Goal: Transaction & Acquisition: Purchase product/service

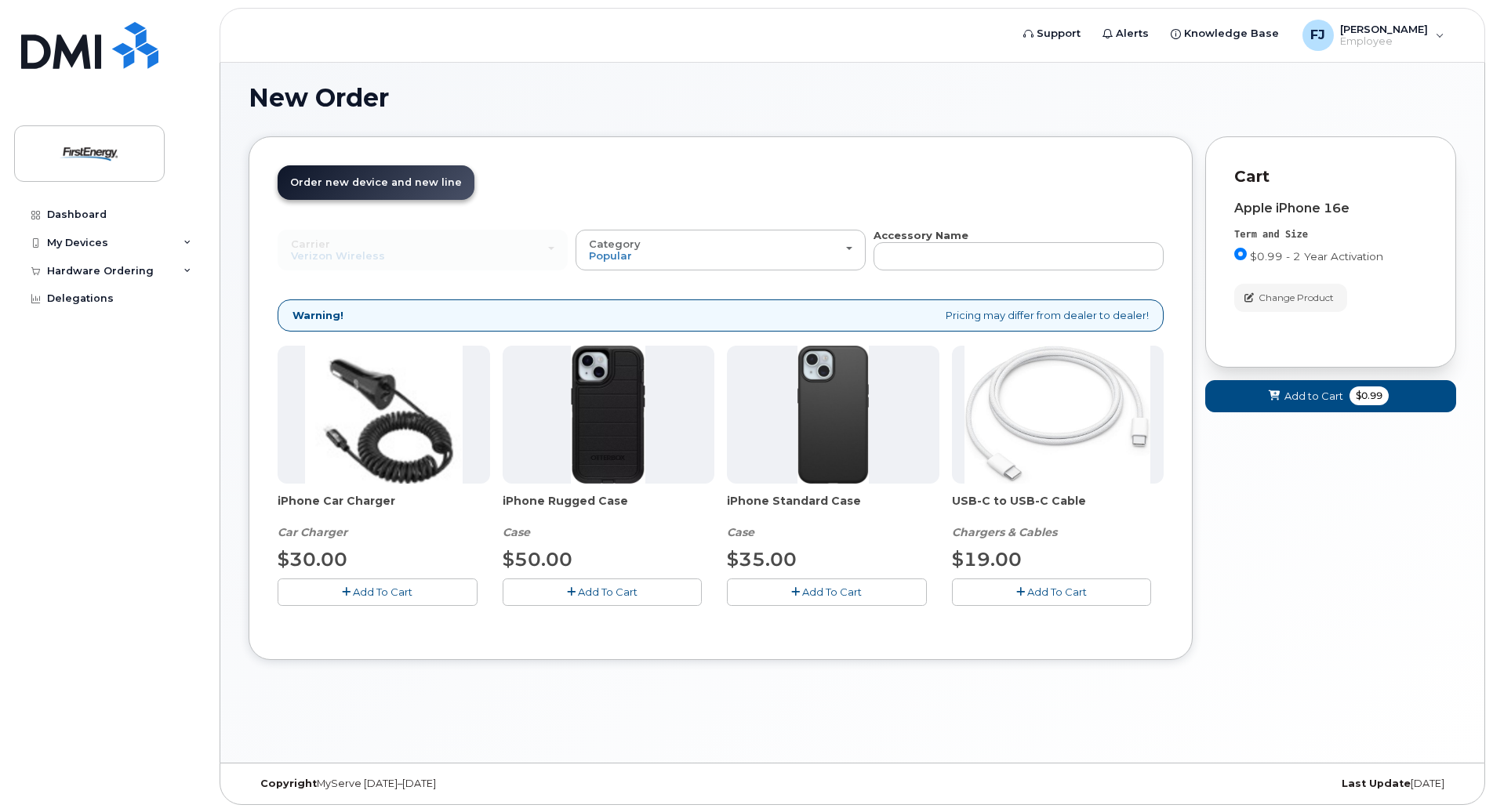
scroll to position [89, 0]
click at [1456, 629] on div "New Order × Share This Order If you want to allow others to create or edit orde…" at bounding box center [852, 409] width 1265 height 707
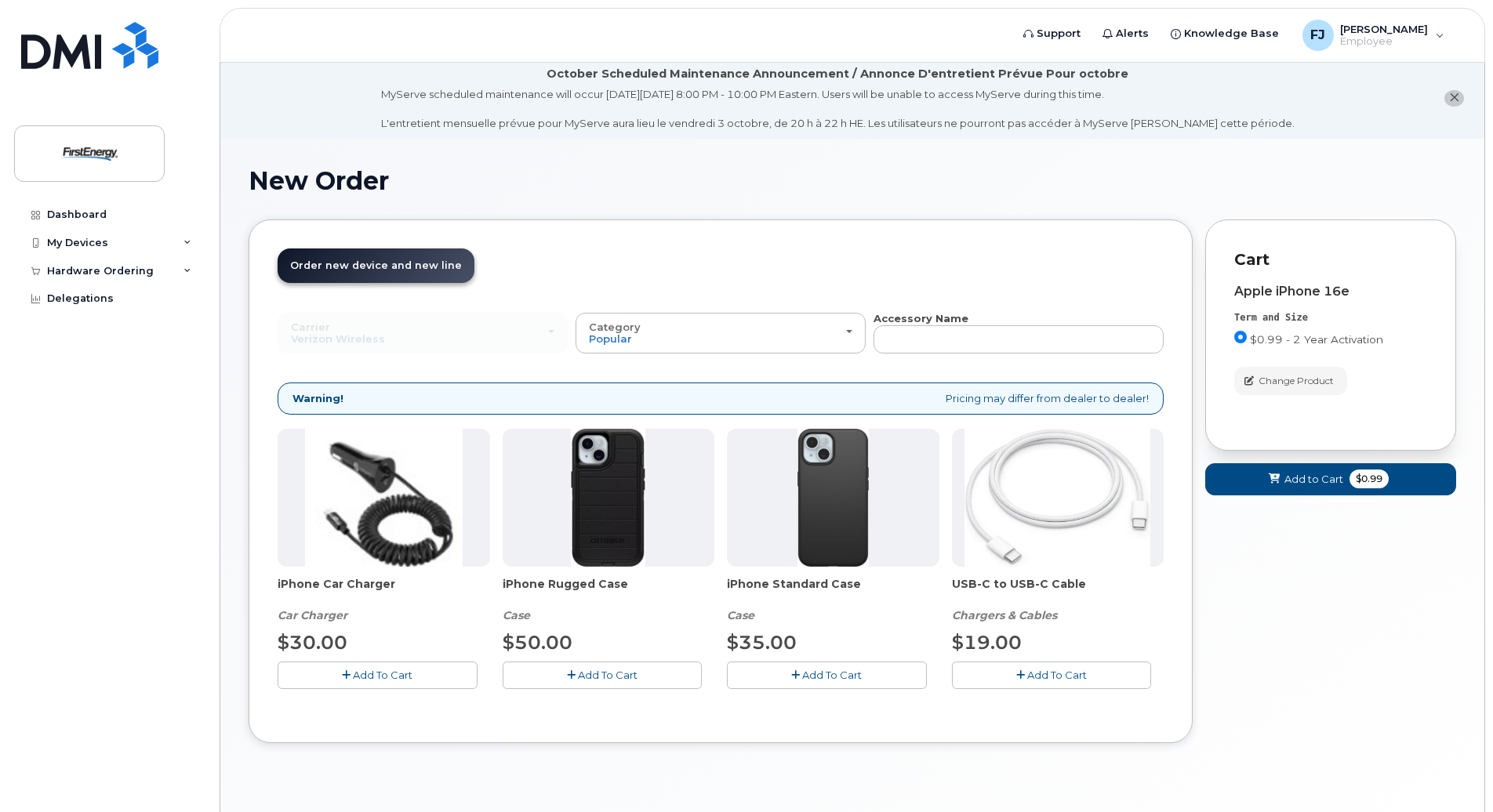
scroll to position [0, 0]
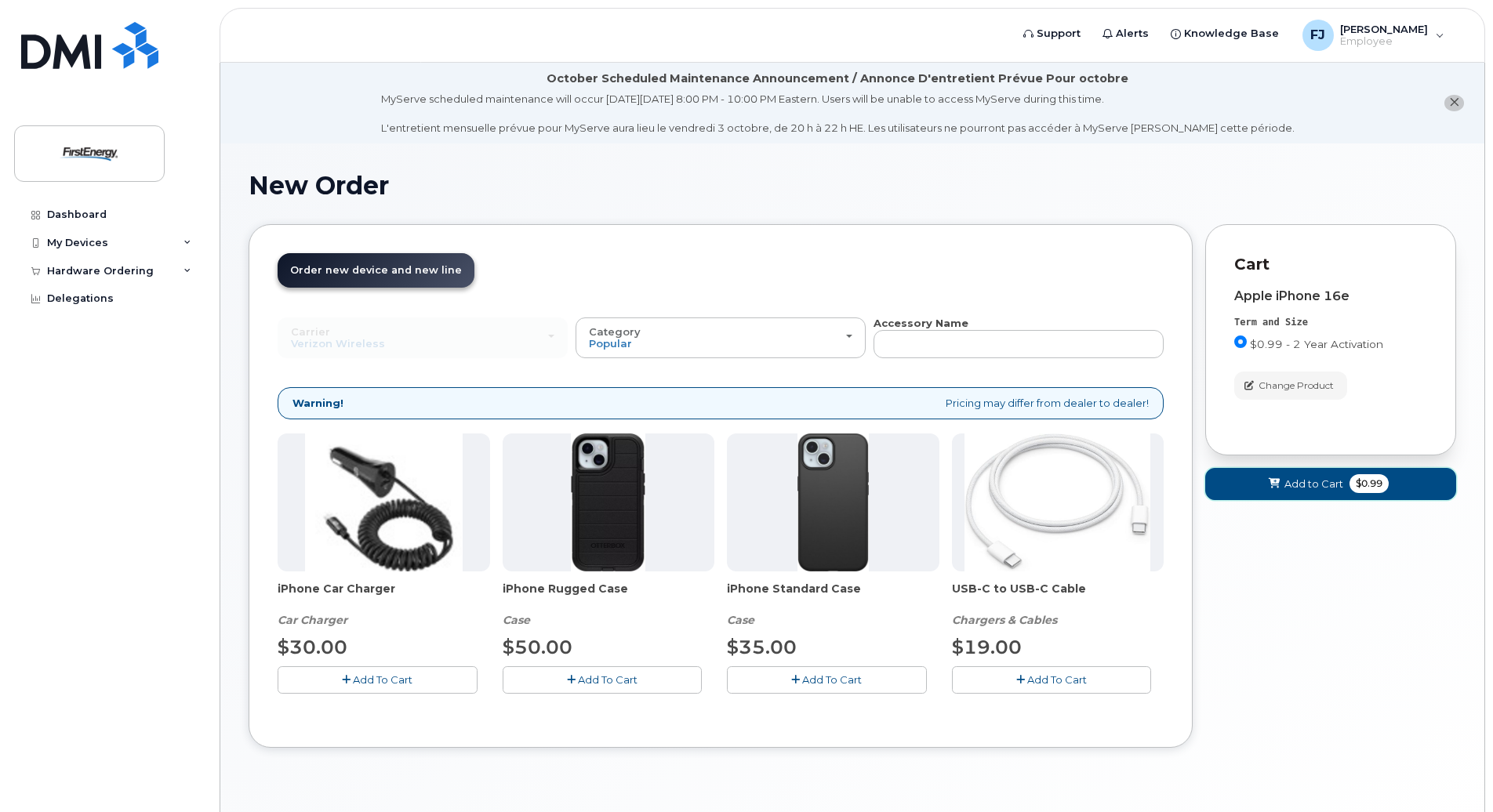
click at [1306, 493] on button "Add to Cart $0.99" at bounding box center [1331, 484] width 251 height 32
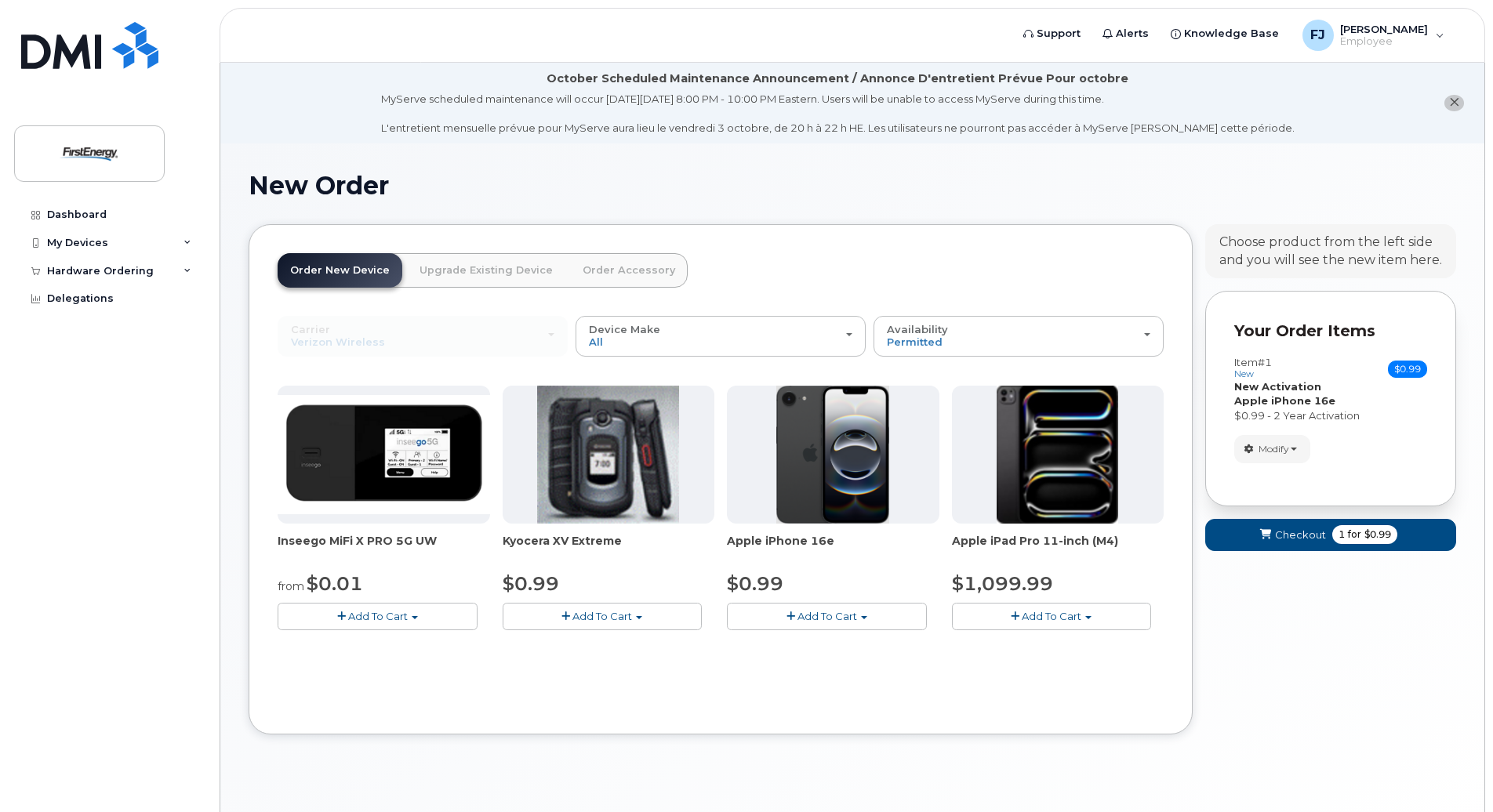
click at [481, 284] on link "Upgrade Existing Device" at bounding box center [486, 270] width 158 height 34
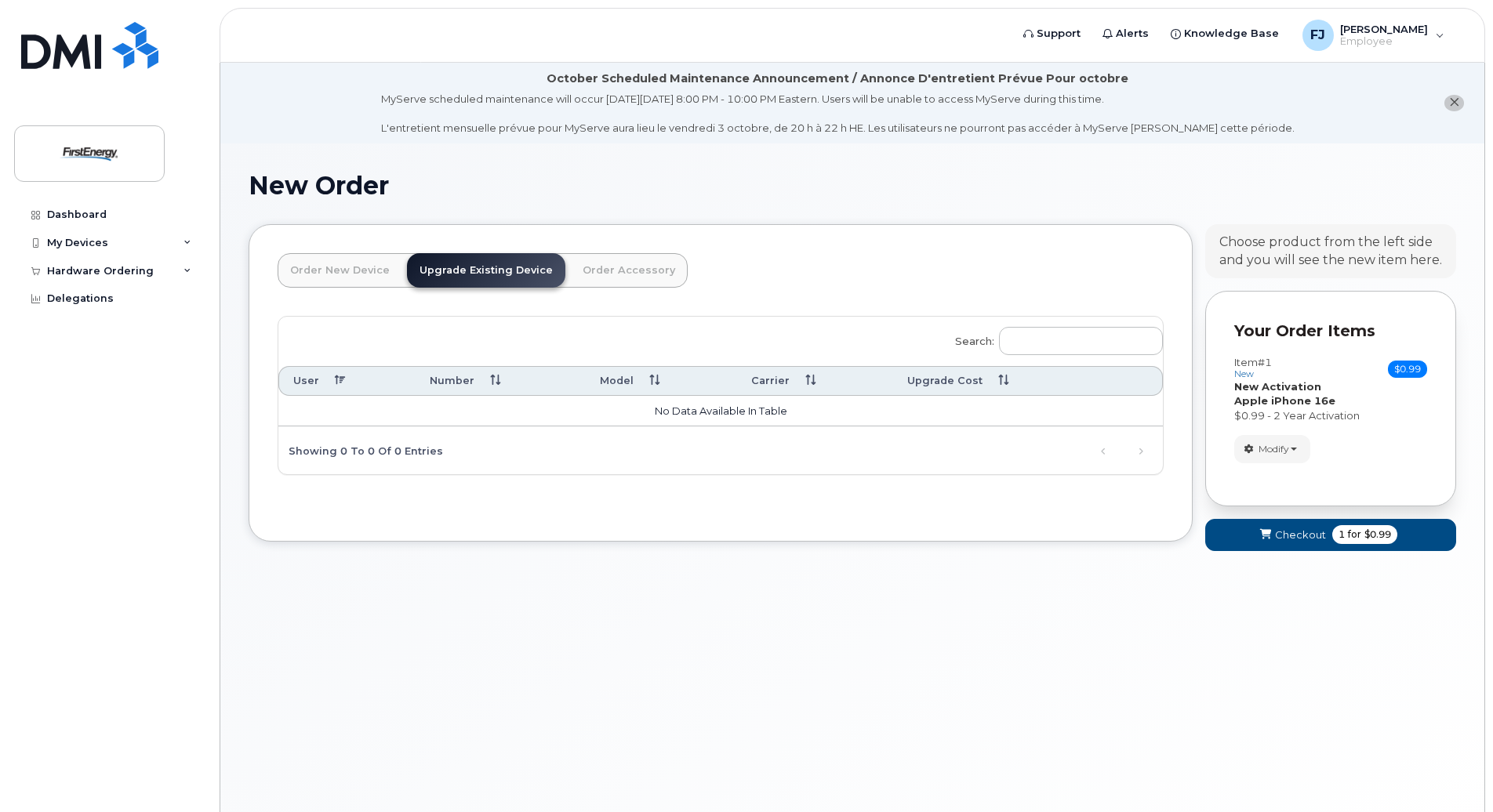
click at [359, 275] on link "Order New Device" at bounding box center [340, 270] width 125 height 34
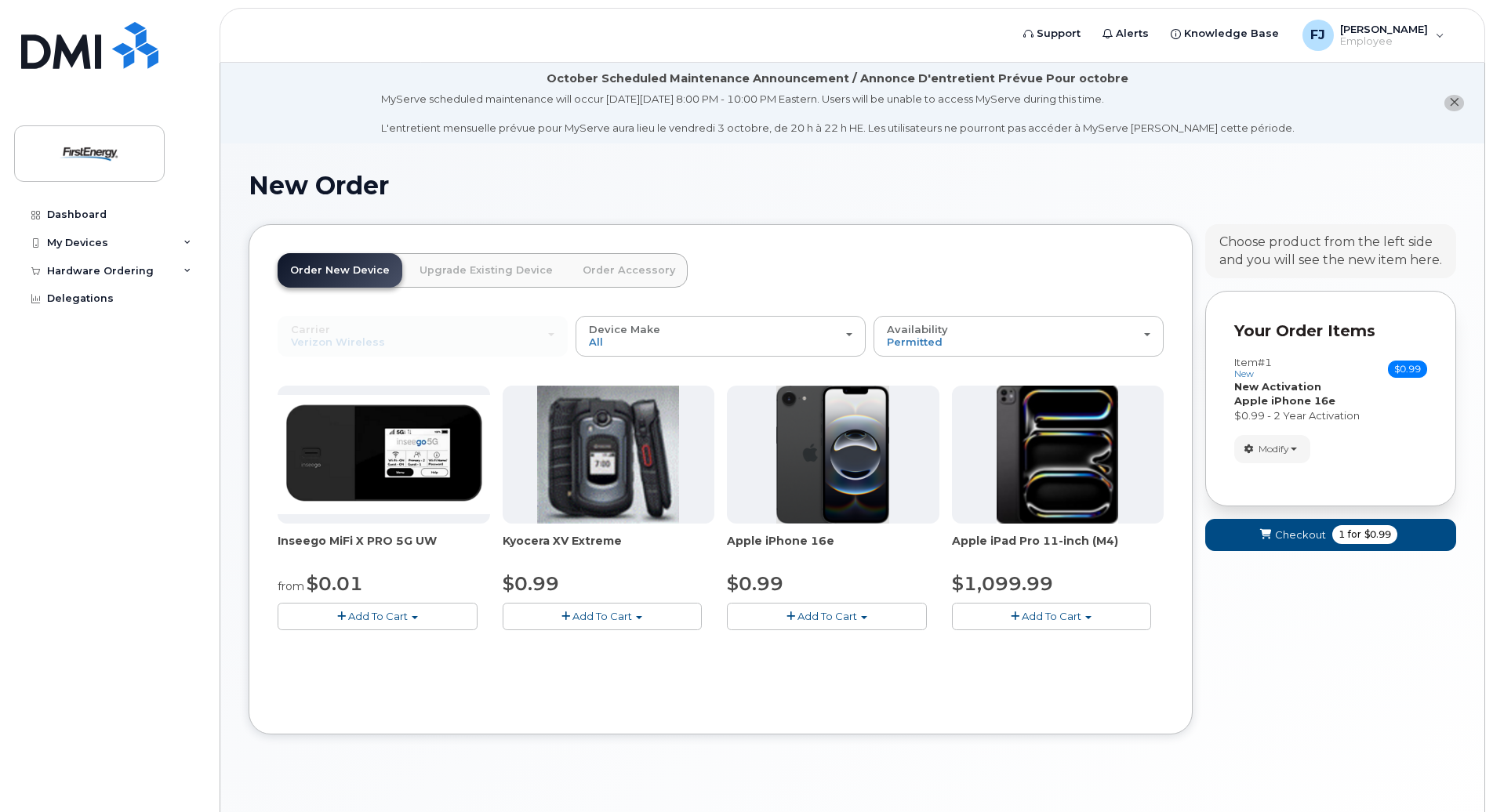
click at [584, 273] on link "Order Accessory" at bounding box center [629, 270] width 118 height 34
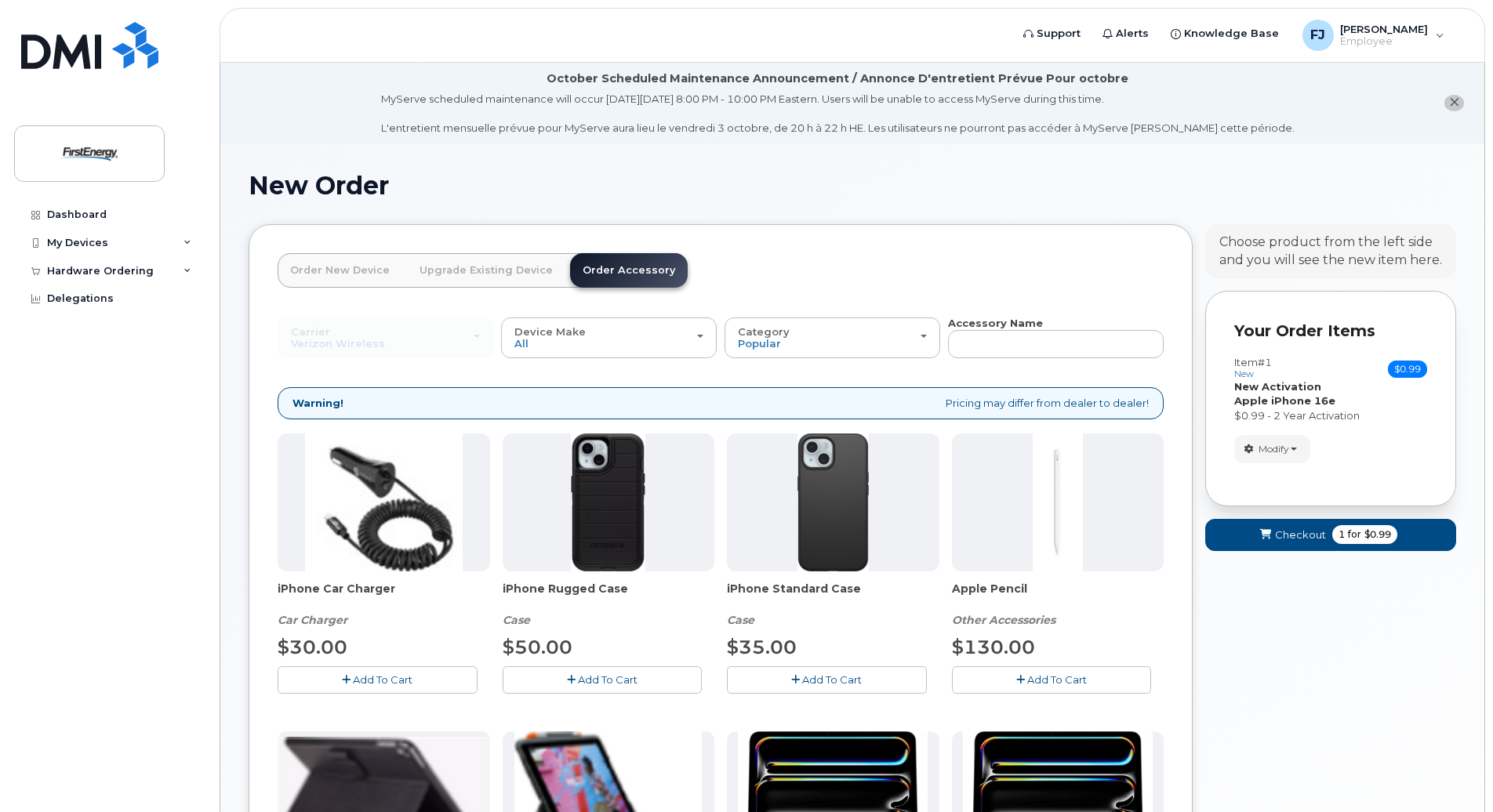
click at [353, 273] on link "Order New Device" at bounding box center [340, 270] width 125 height 34
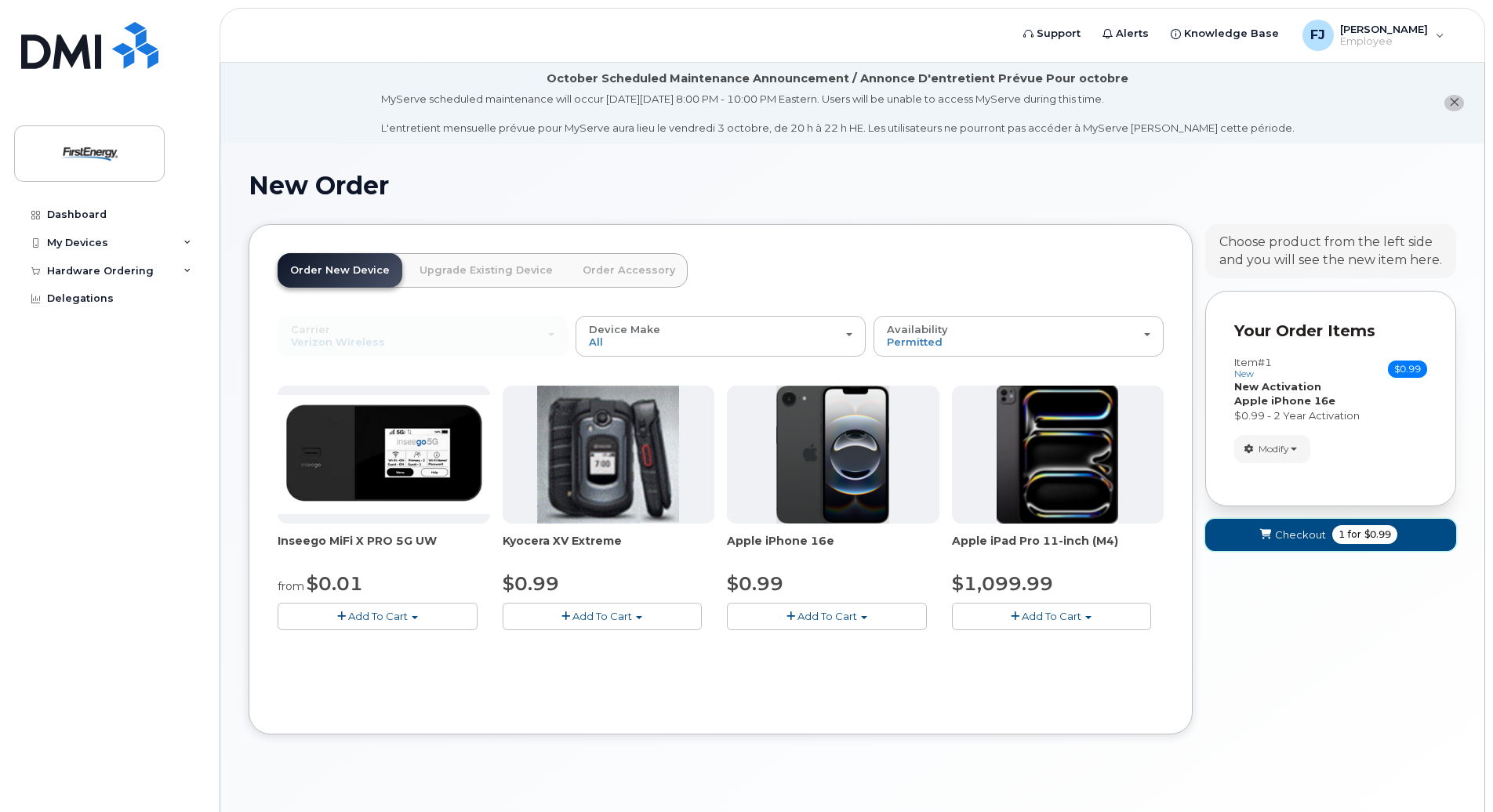
click at [1277, 540] on span "Checkout" at bounding box center [1301, 535] width 51 height 15
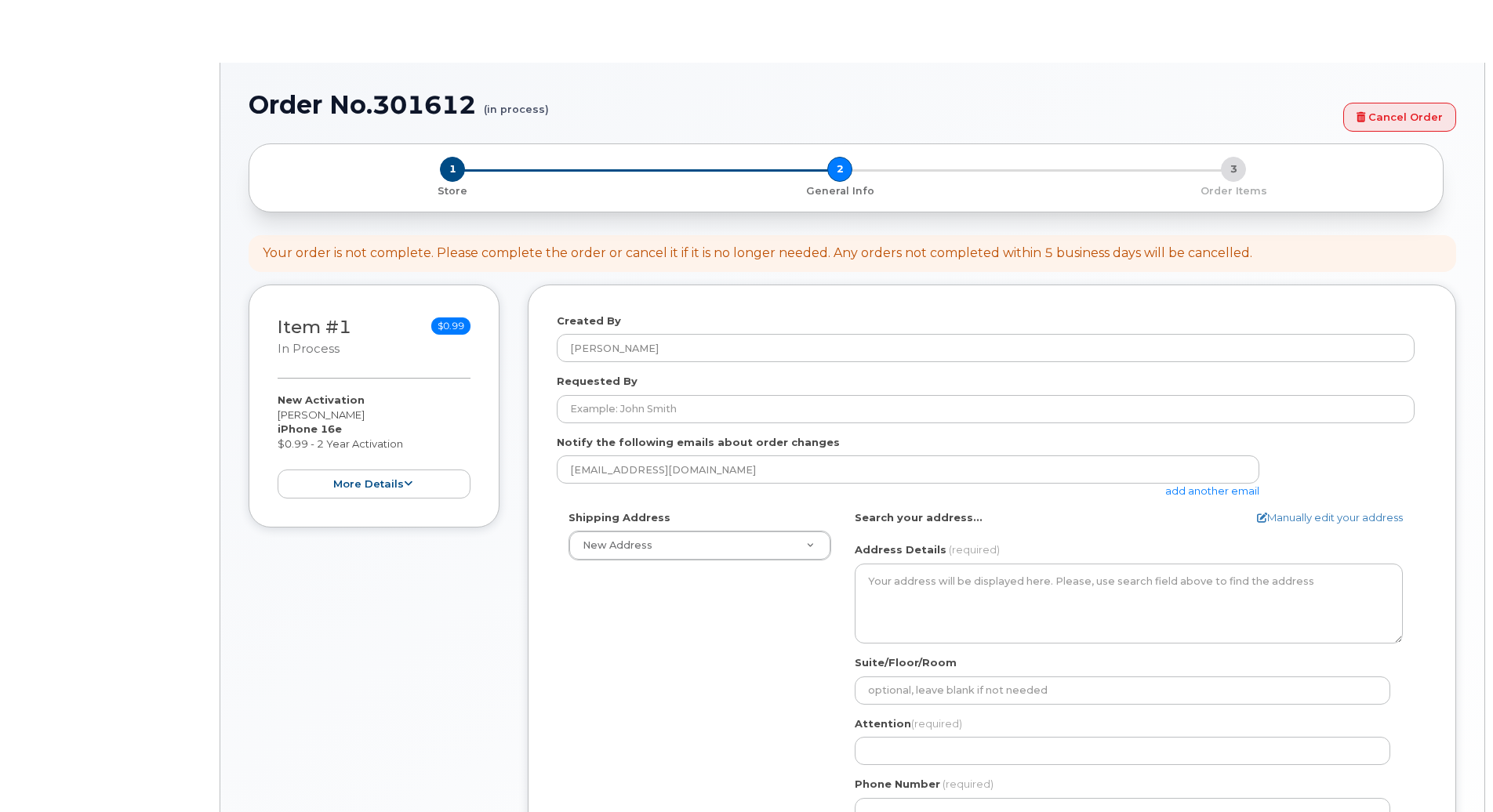
select select
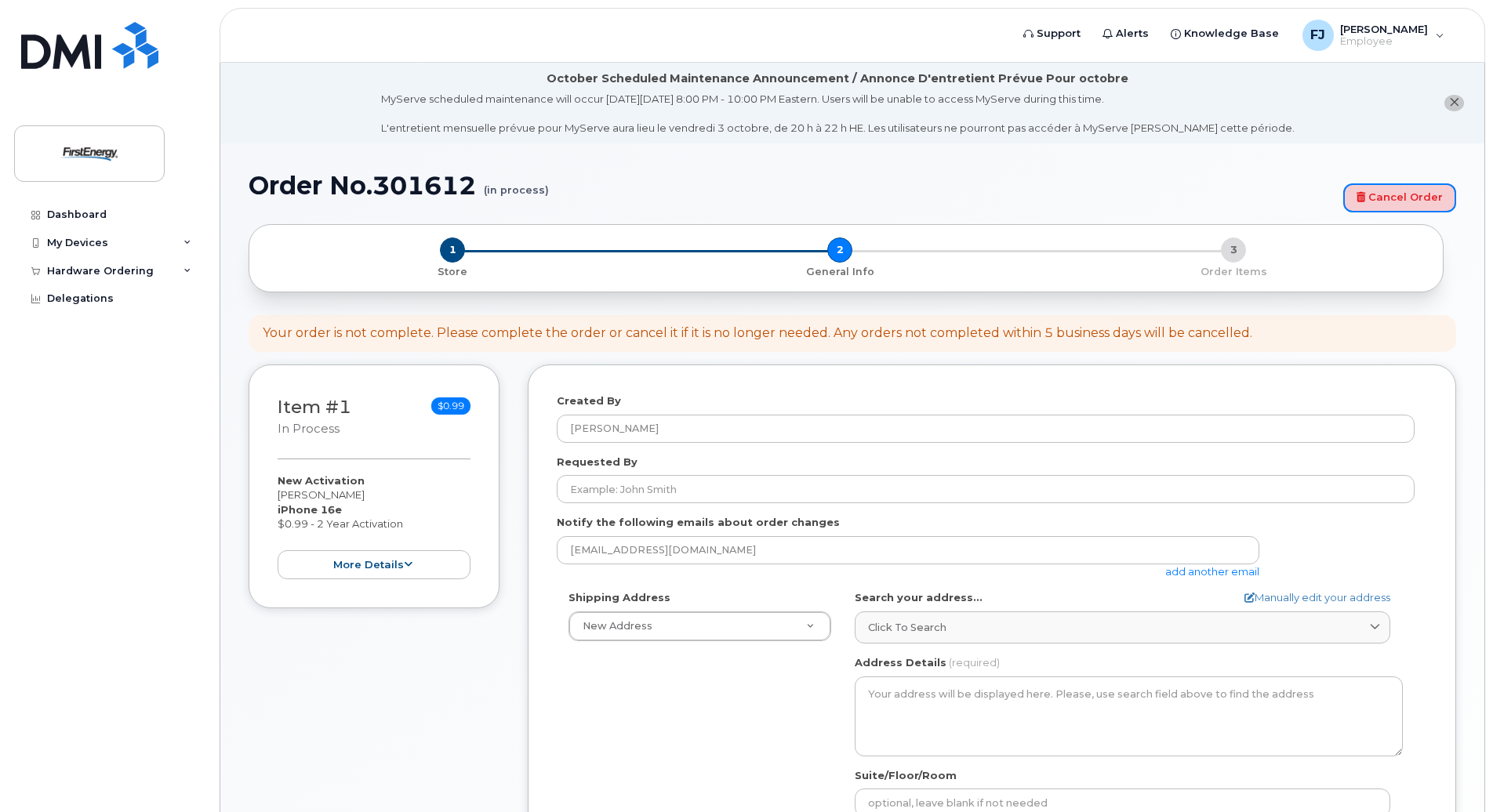
drag, startPoint x: 1398, startPoint y: 195, endPoint x: 884, endPoint y: 50, distance: 534.1
click at [1398, 195] on link "Cancel Order" at bounding box center [1399, 197] width 113 height 29
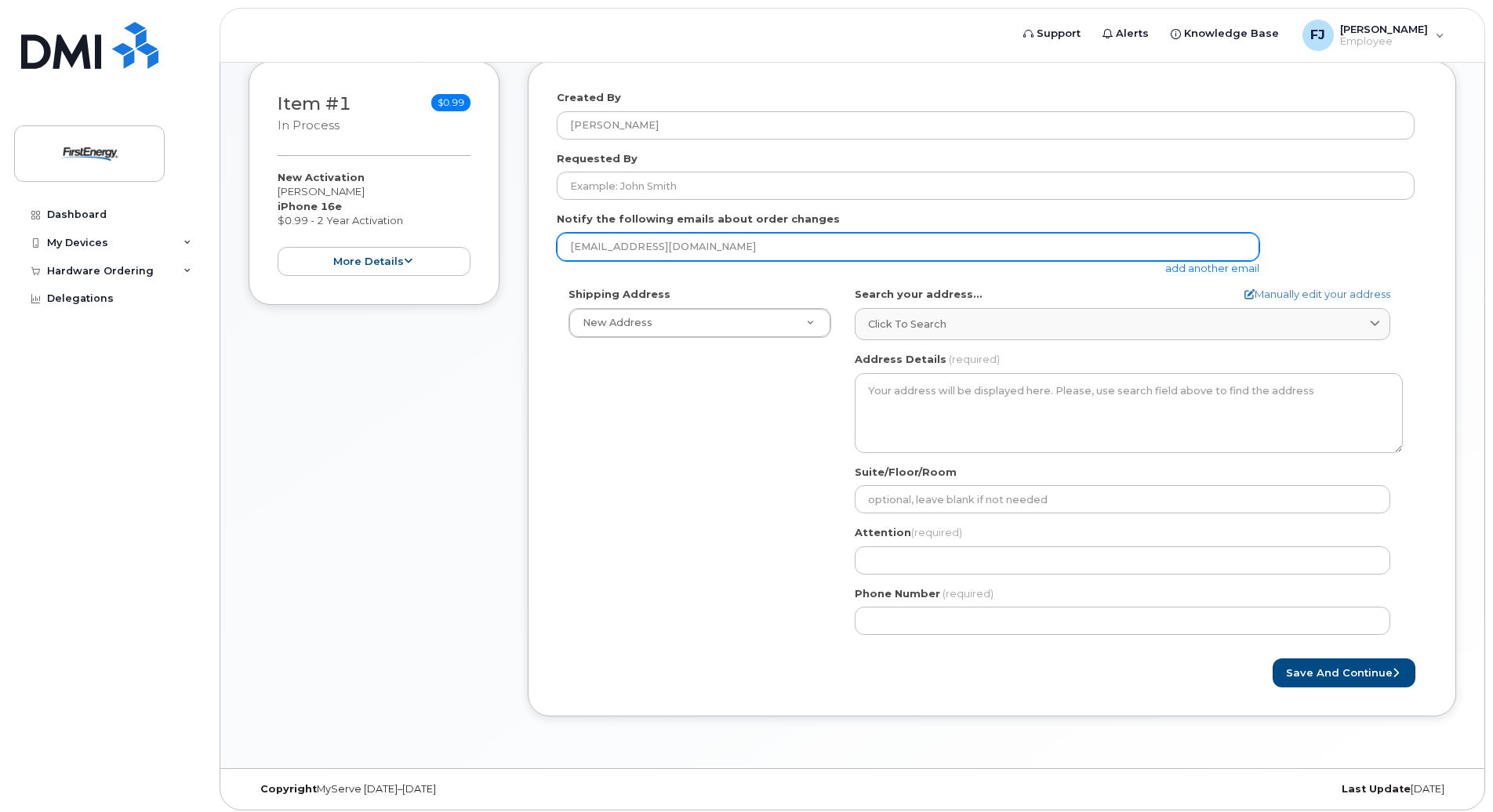
scroll to position [309, 0]
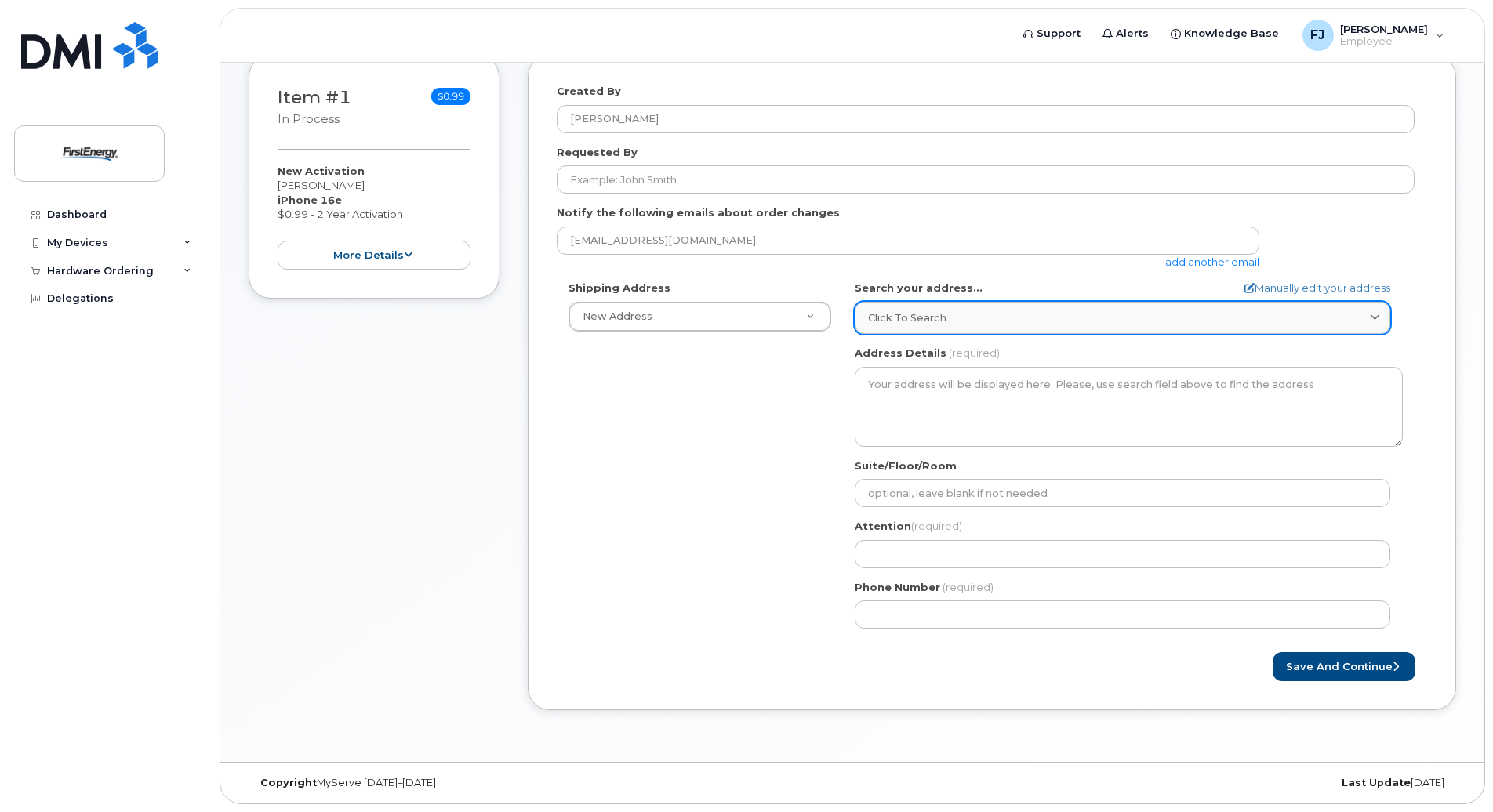
click at [1286, 328] on link "Click to search" at bounding box center [1122, 318] width 535 height 32
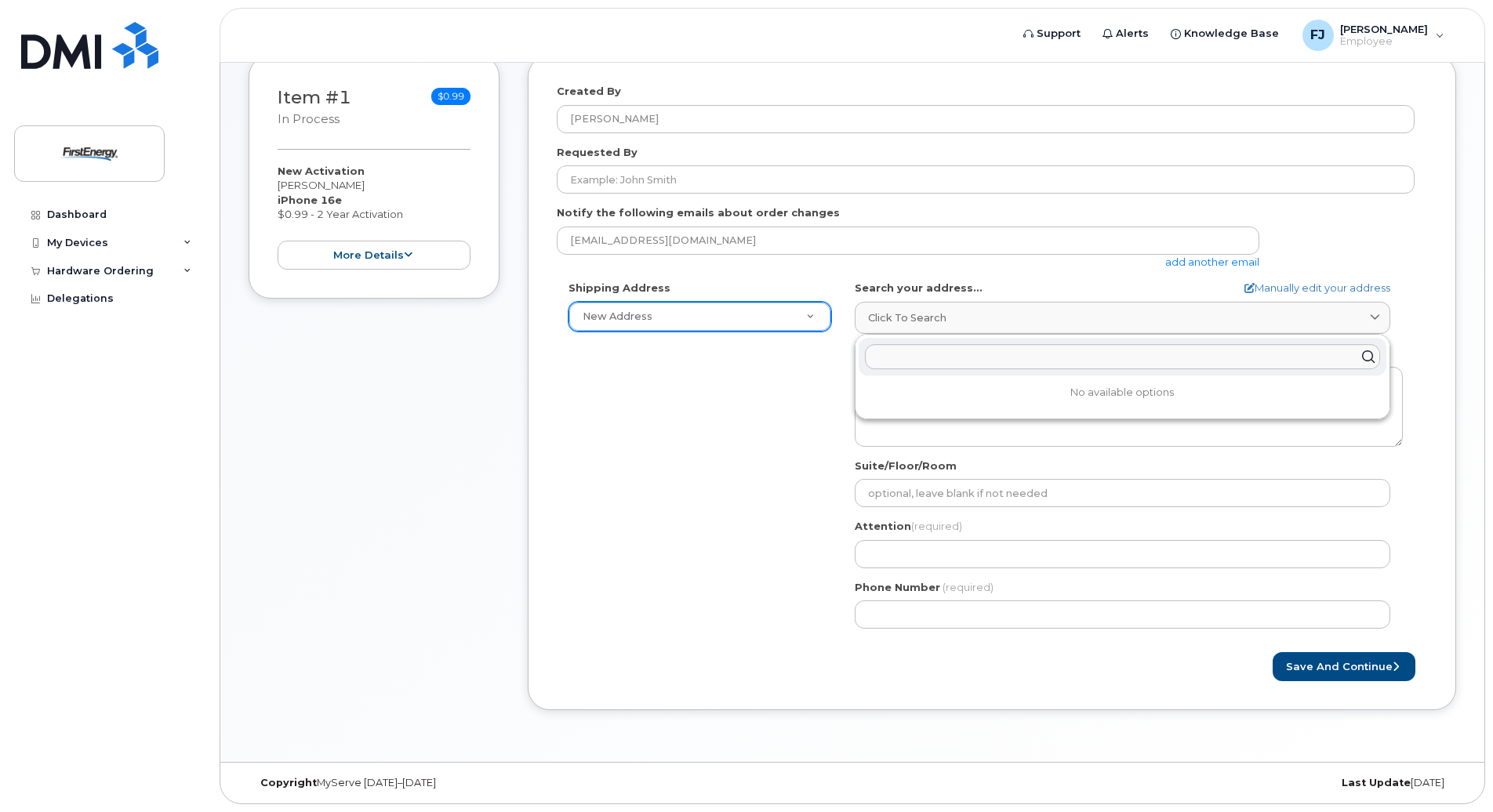
click at [1034, 275] on form "Created By [PERSON_NAME] Requested By Notify the following emails about order c…" at bounding box center [992, 382] width 871 height 598
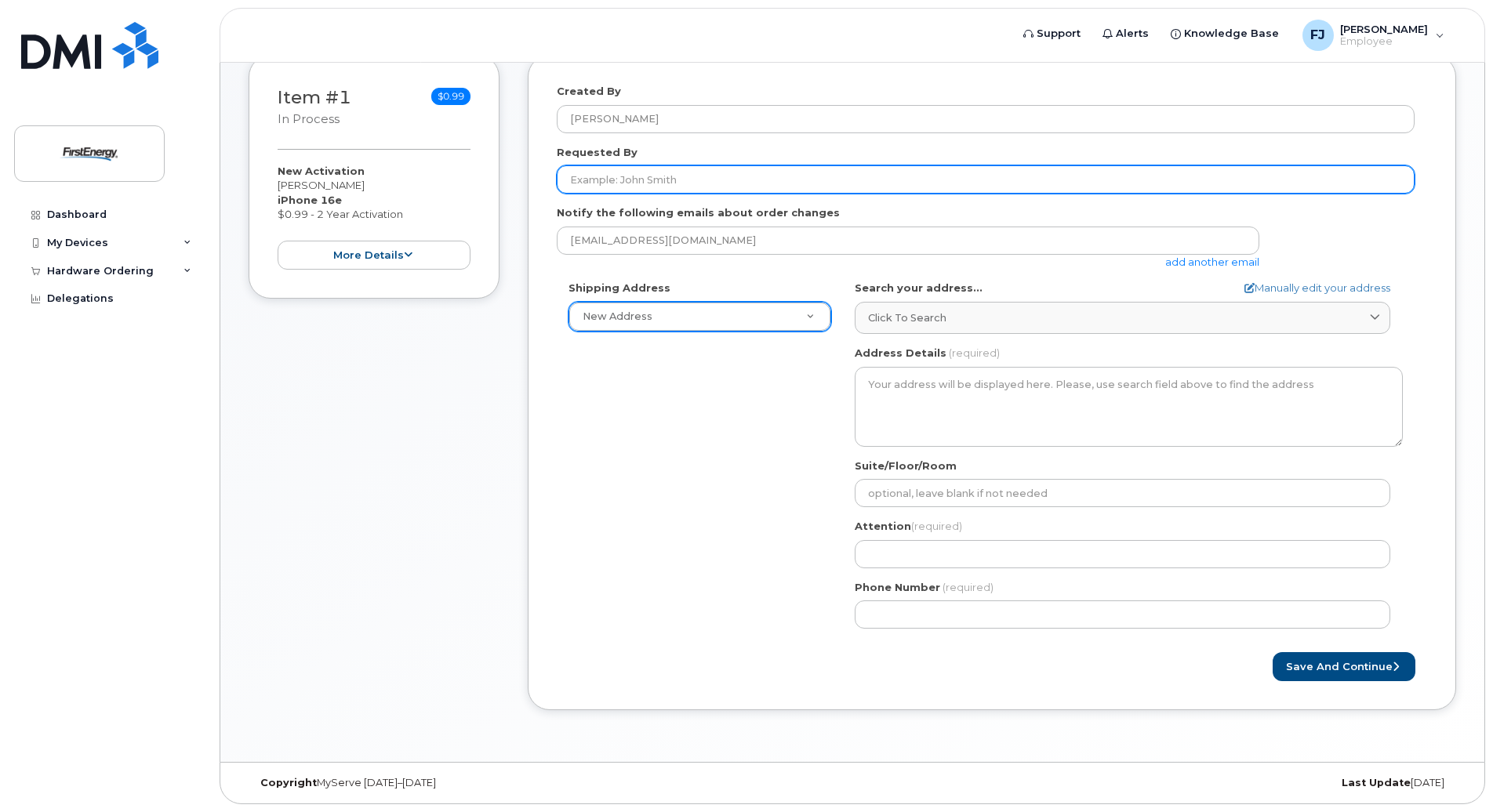
click at [763, 171] on input "Requested By" at bounding box center [986, 180] width 858 height 28
type input "[PERSON_NAME]"
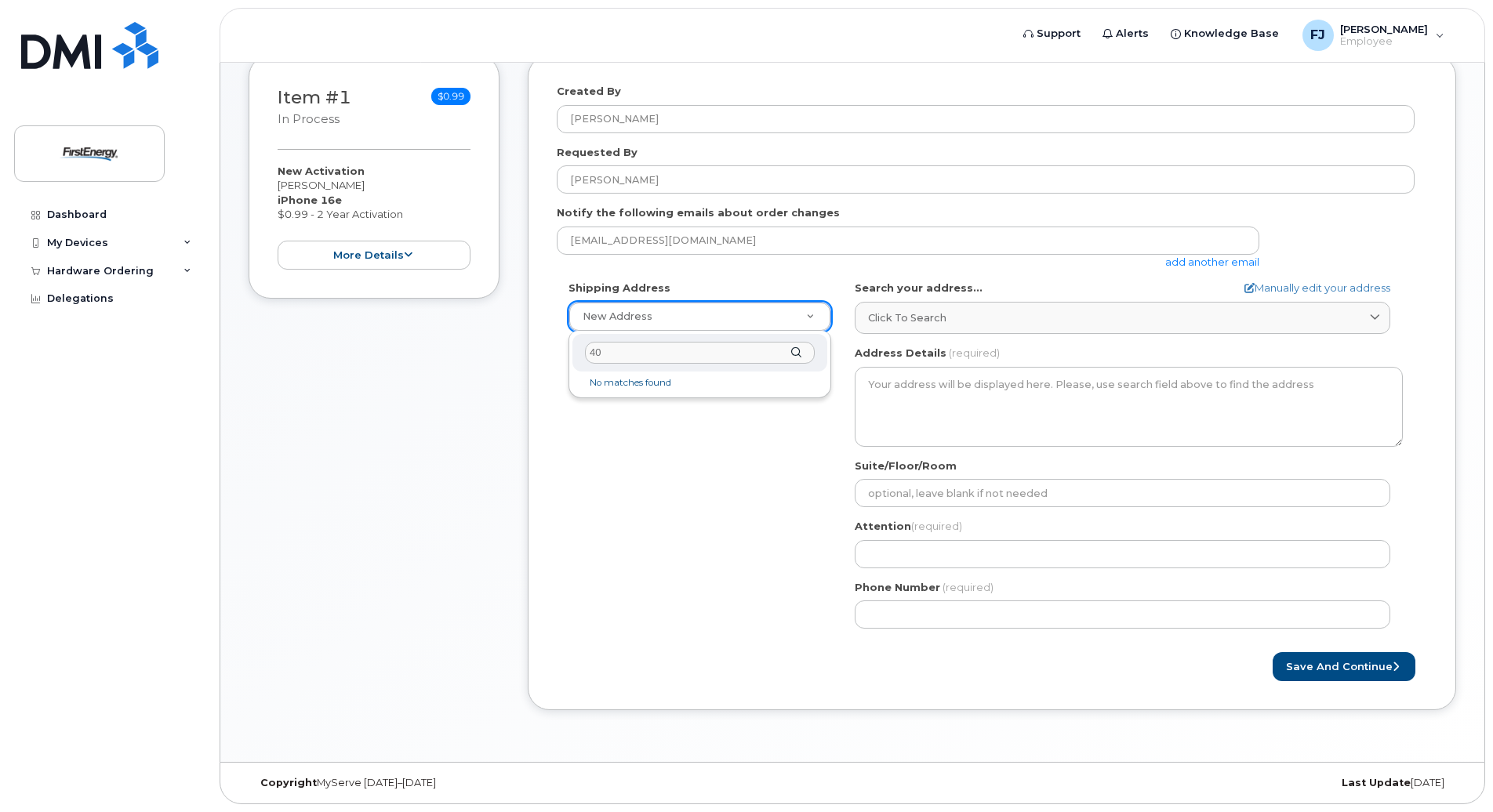
type input "4"
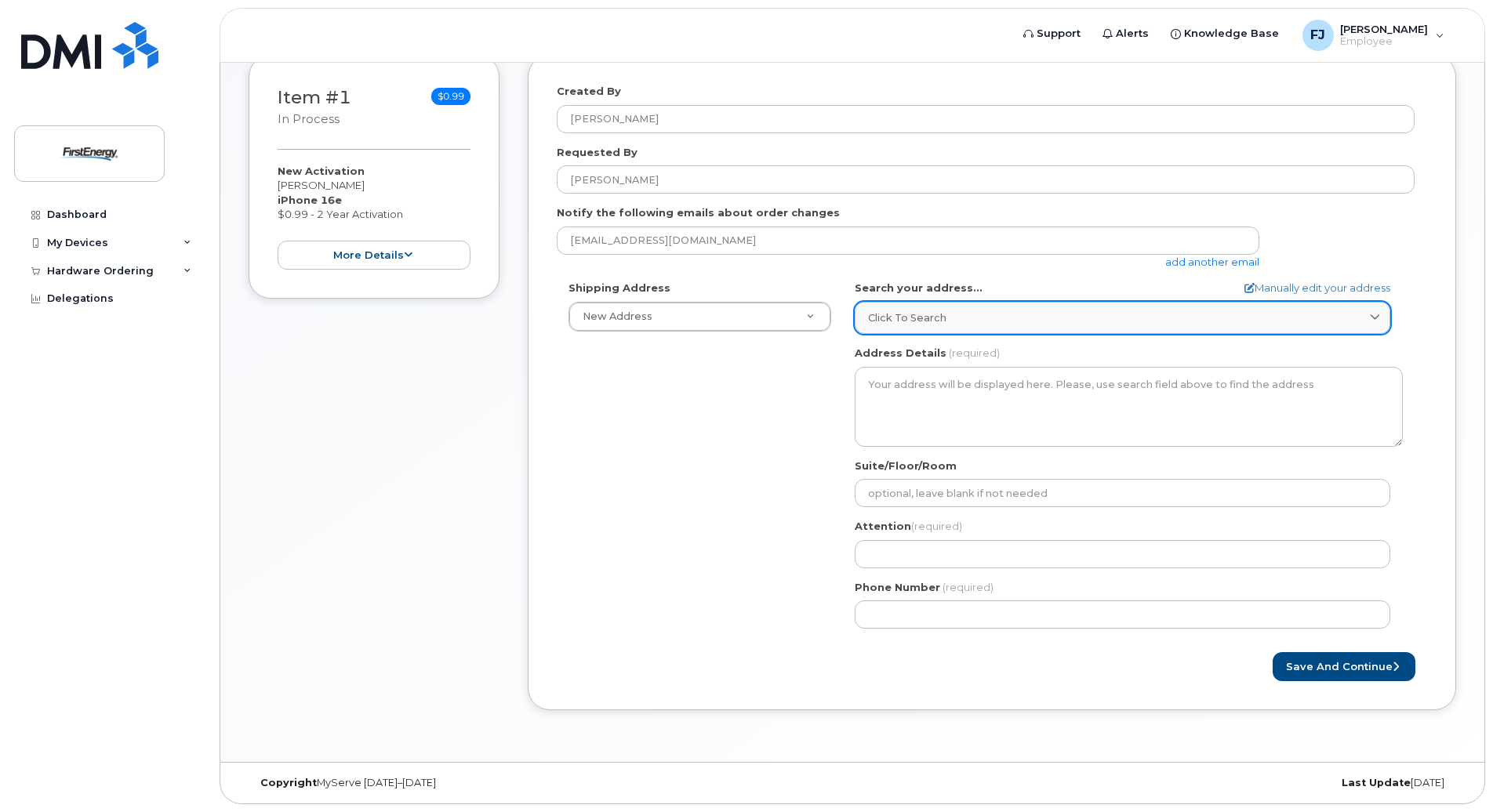
click at [1100, 318] on div "Click to search" at bounding box center [1122, 318] width 509 height 15
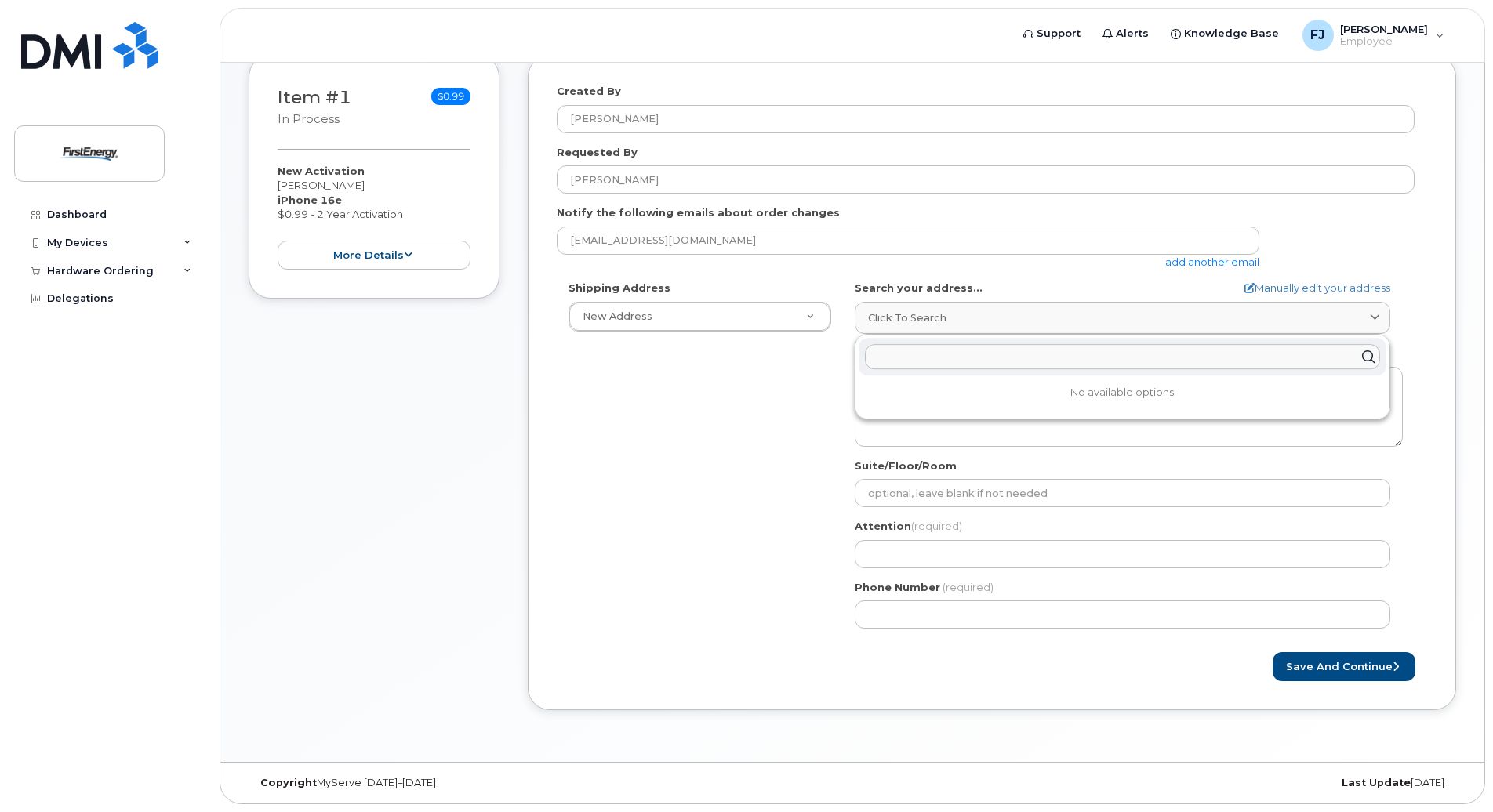
click at [1010, 352] on input "text" at bounding box center [1122, 357] width 515 height 25
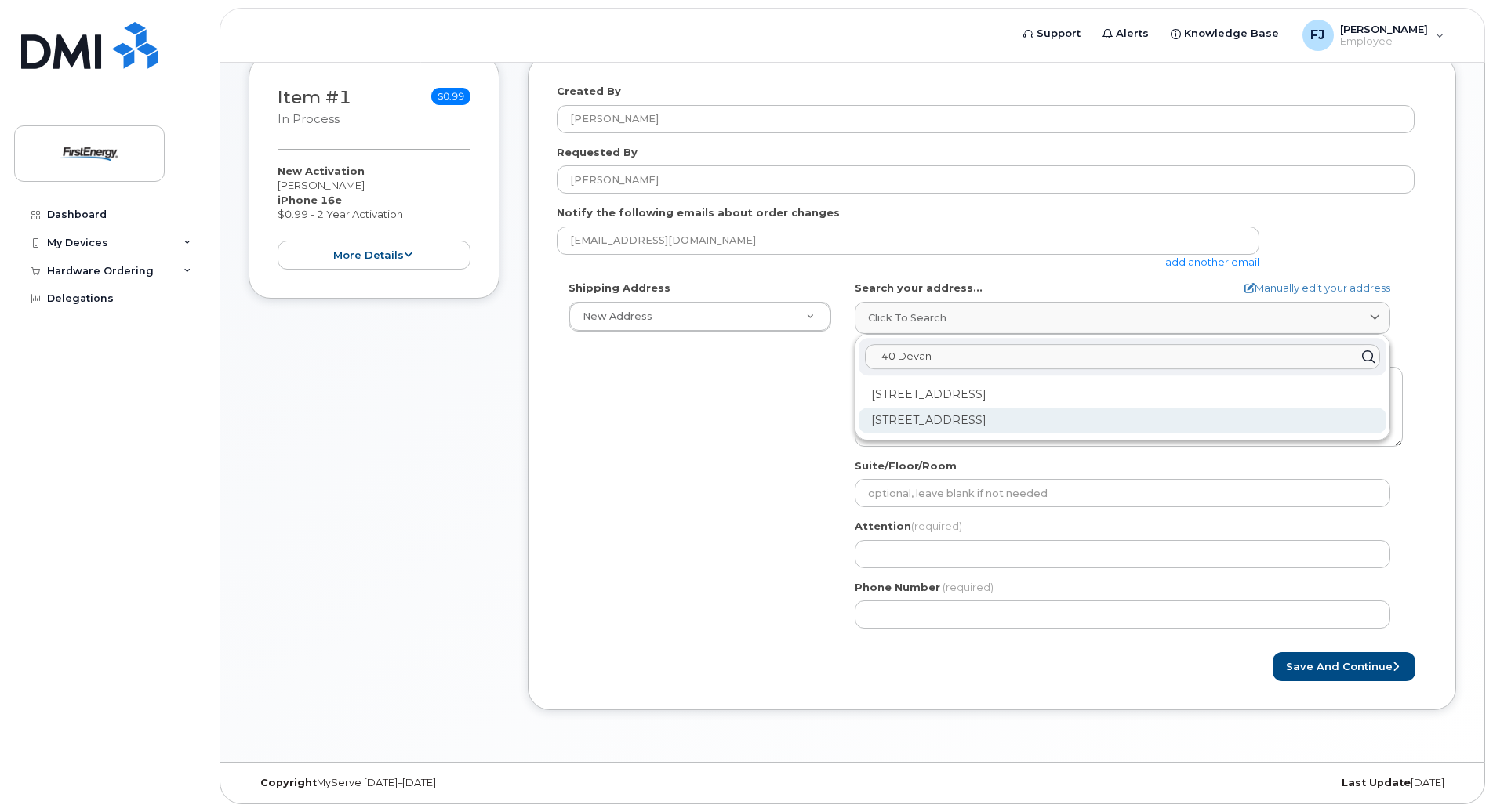
type input "40 Devan"
click at [974, 422] on div "40 Devan Ave Uniontown PA 15401-4430" at bounding box center [1122, 421] width 528 height 26
select select
type textarea "40 Devan Ave UNIONTOWN PA 15401-4430 UNITED STATES"
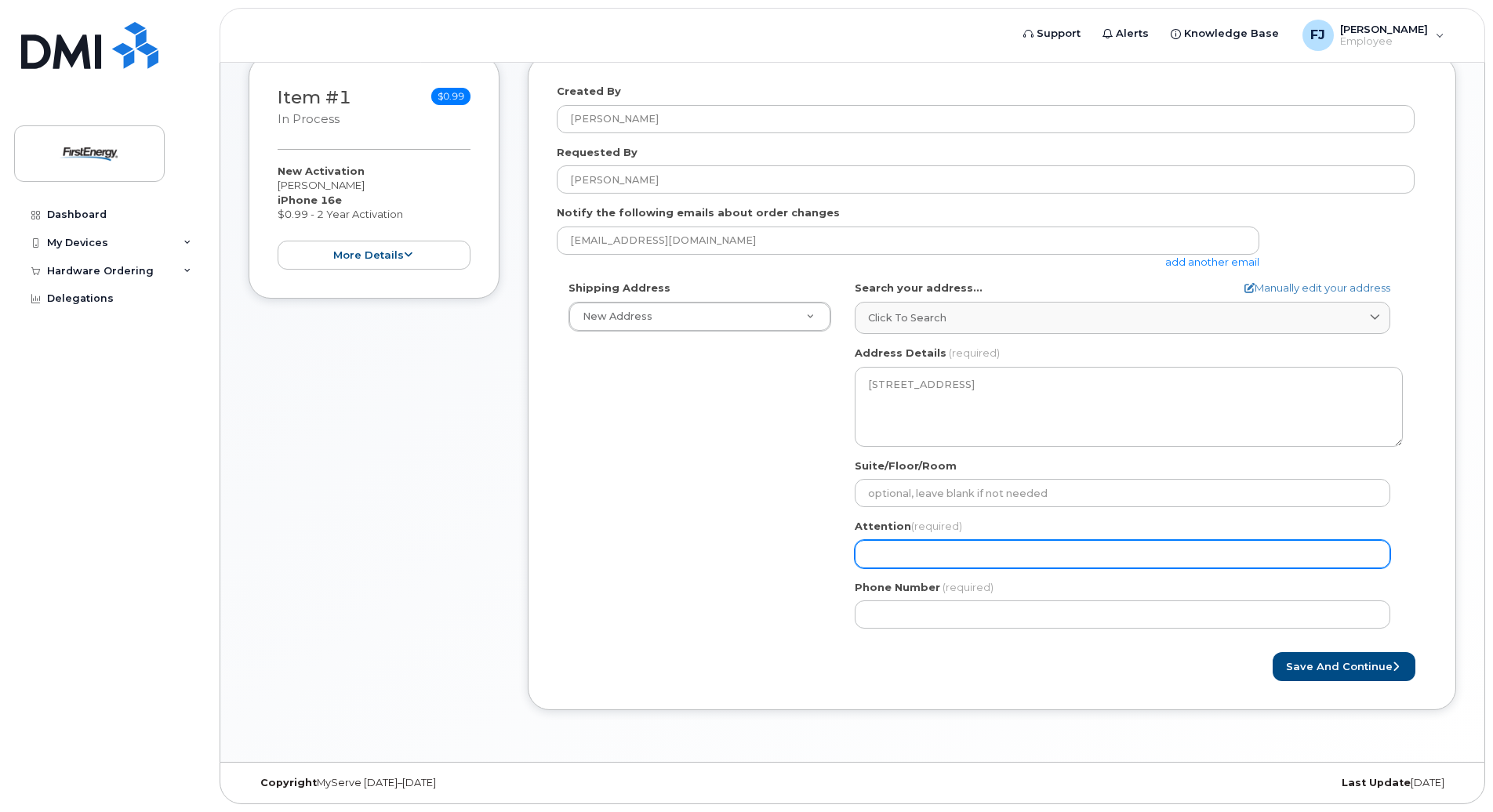
click at [913, 554] on input "Attention (required)" at bounding box center [1122, 554] width 535 height 28
select select
type input "J"
select select
type input "Ja"
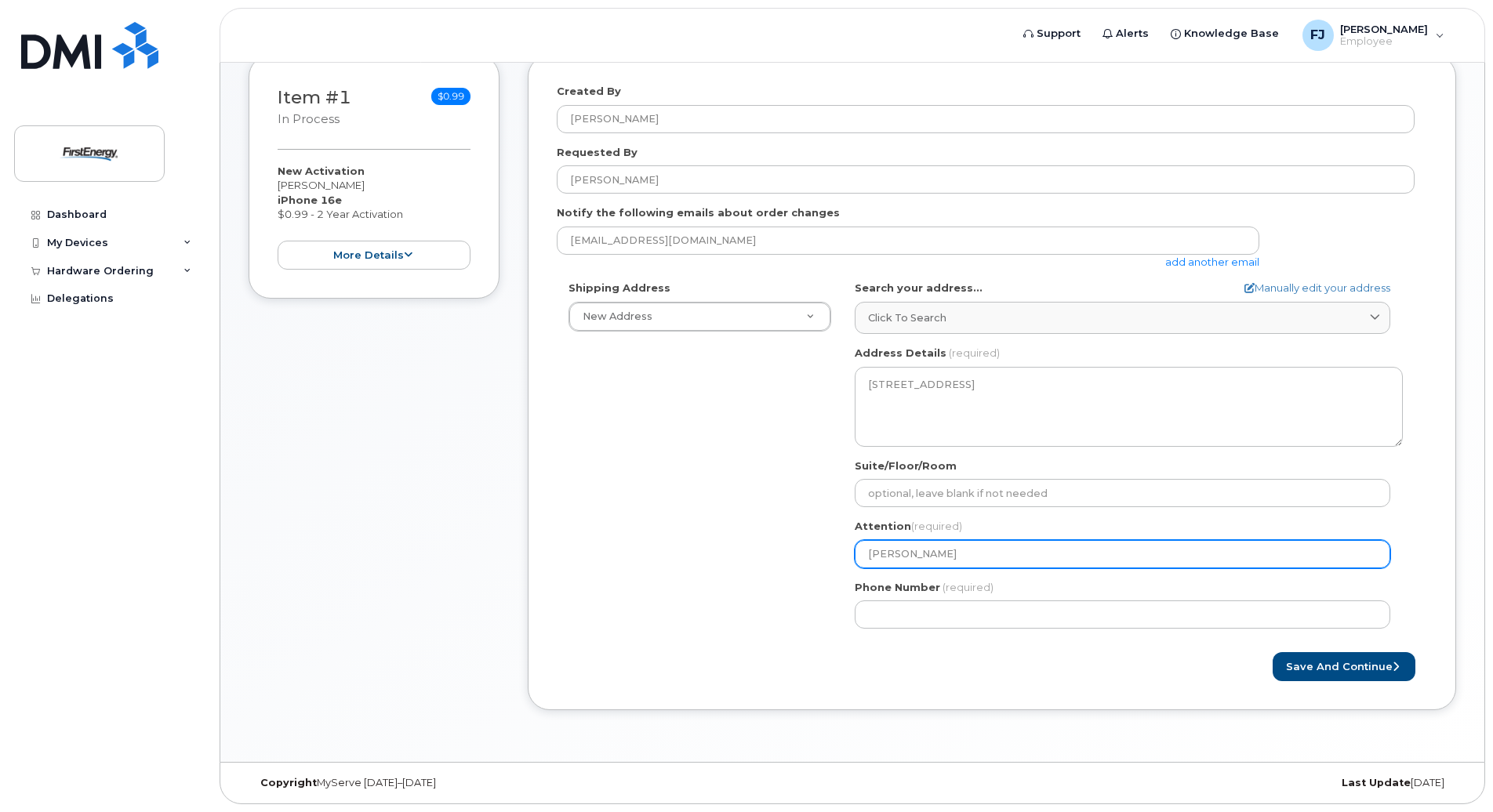
select select
type input "Jao"
select select
type input "Jaos"
select select
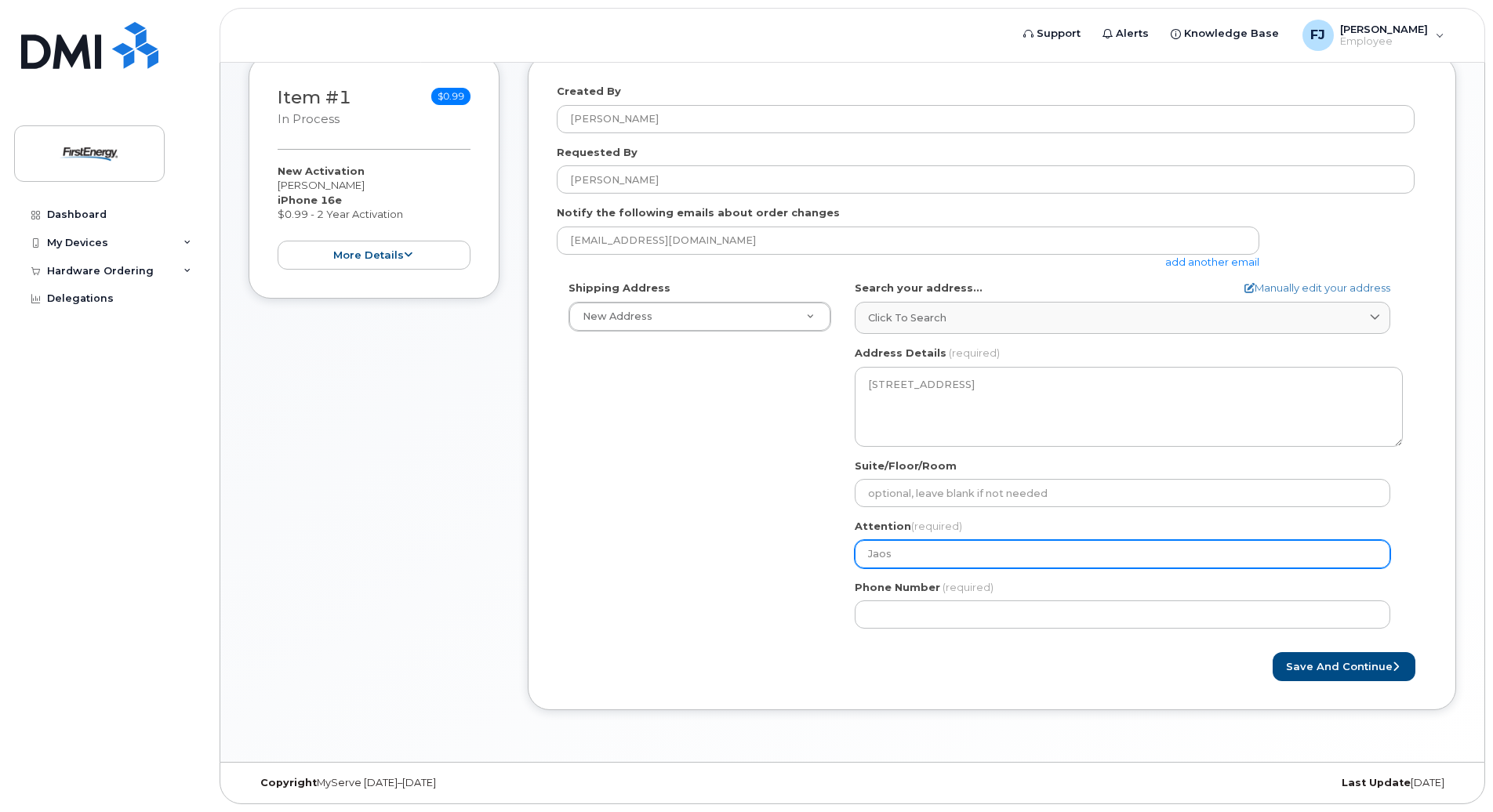
type input "Jaosb"
select select
type input "Jaos"
select select
type input "Jaosn"
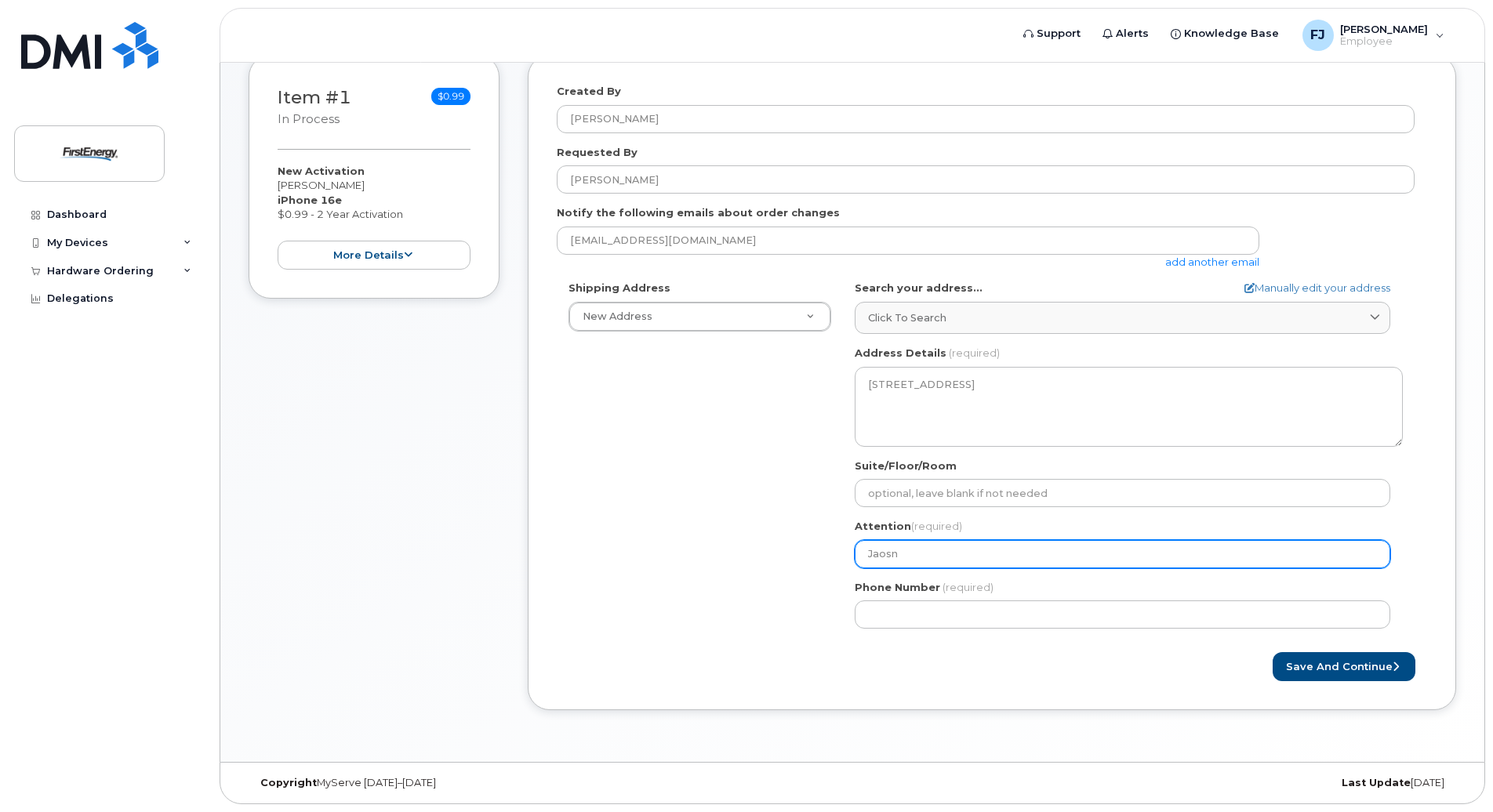
select select
type input "Jaosn M"
select select
type input "Jaosn"
select select
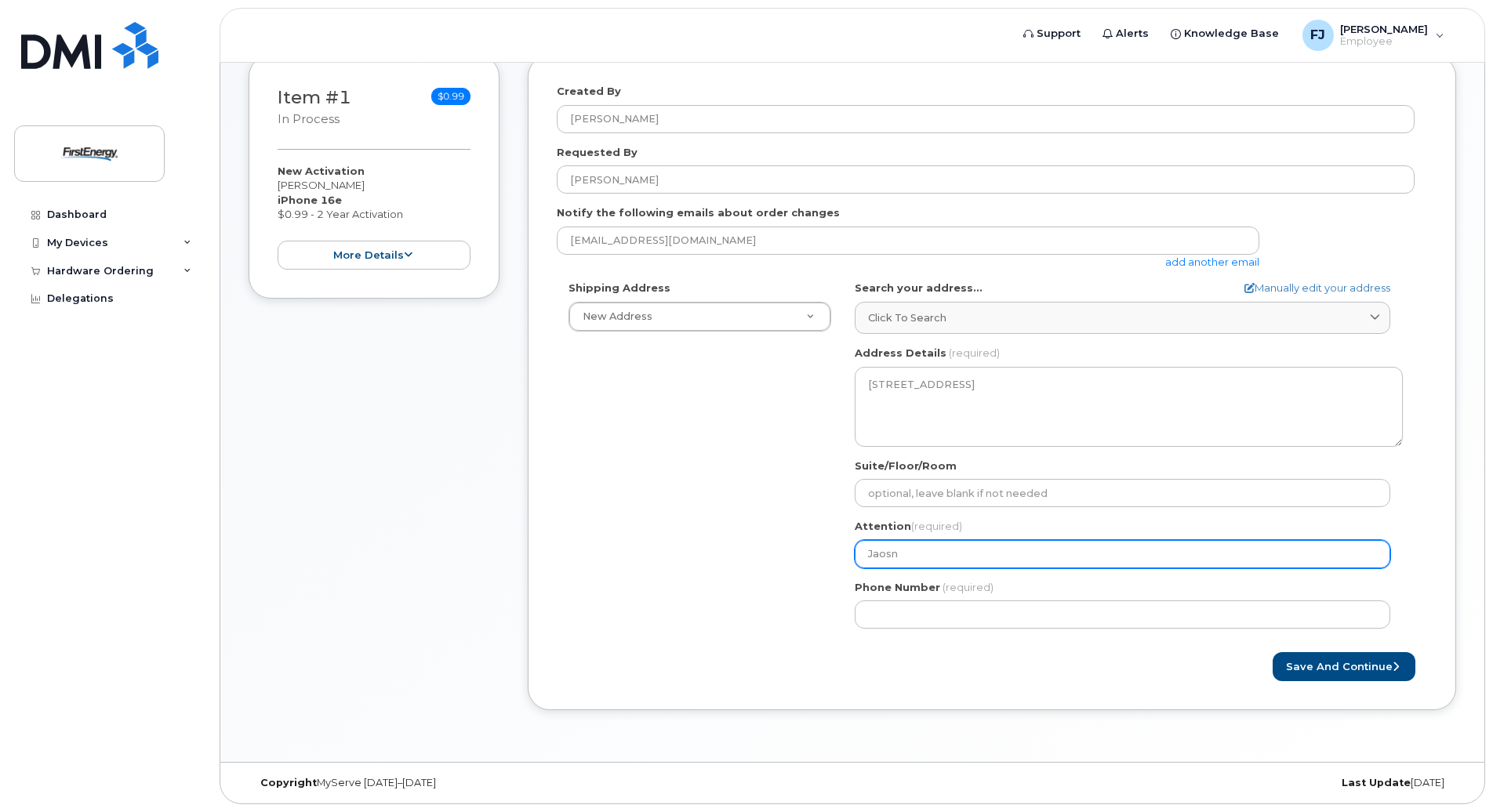
type input "Jaos"
select select
type input "Jao"
select select
type input "Ja"
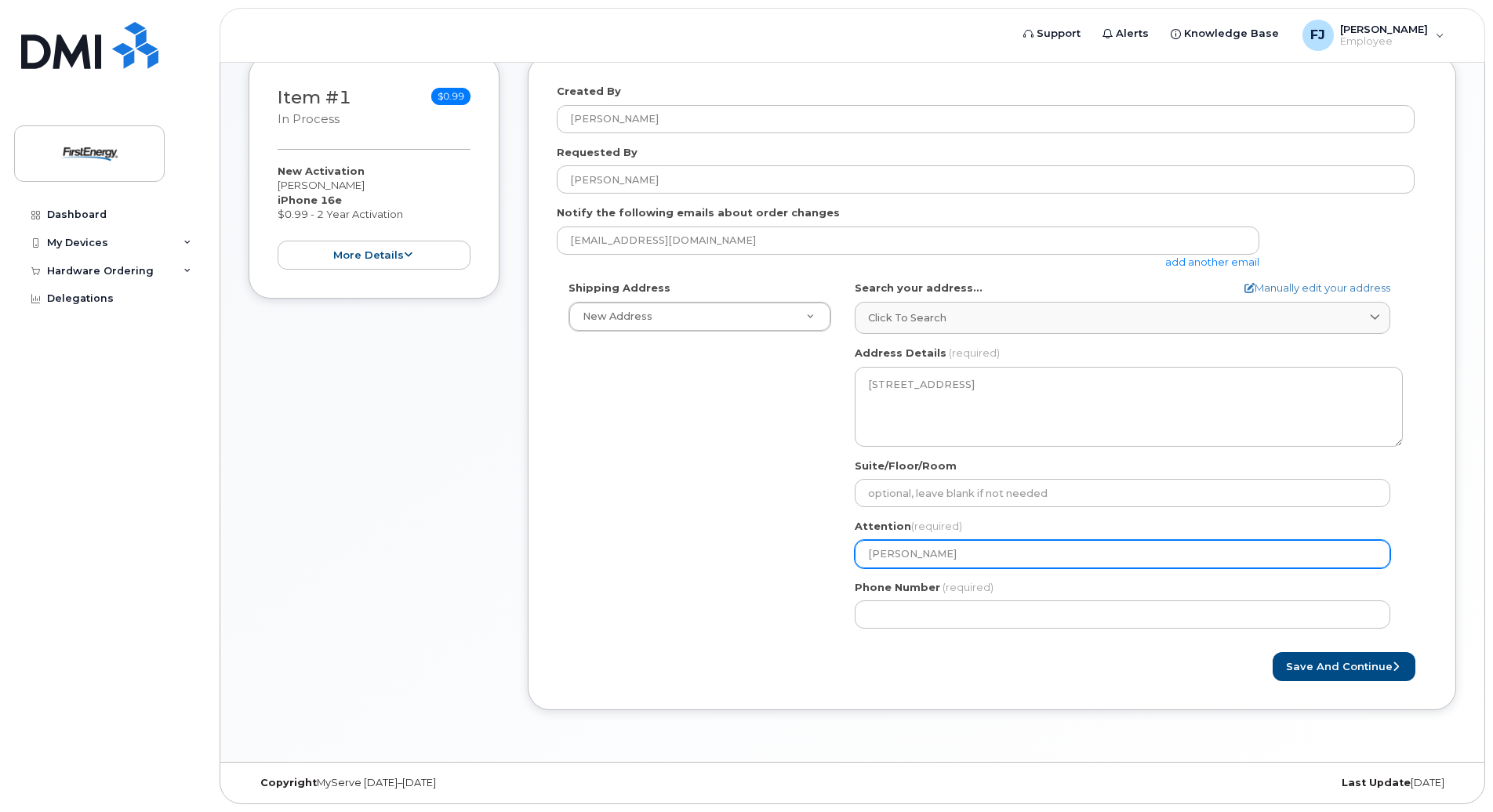
select select
type input "J"
select select
type input "J"
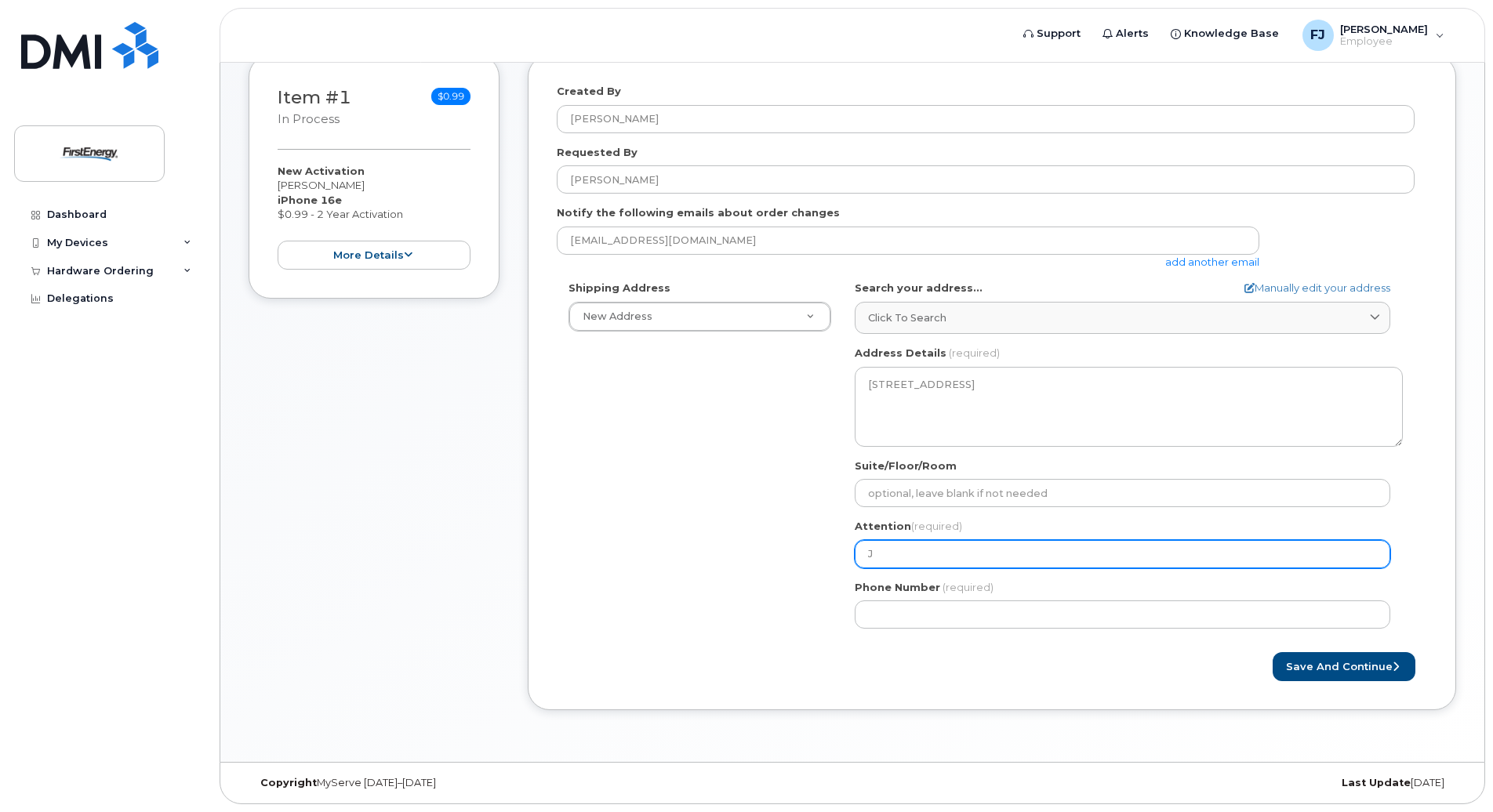
select select
type input "Ja"
select select
type input "Jas"
select select
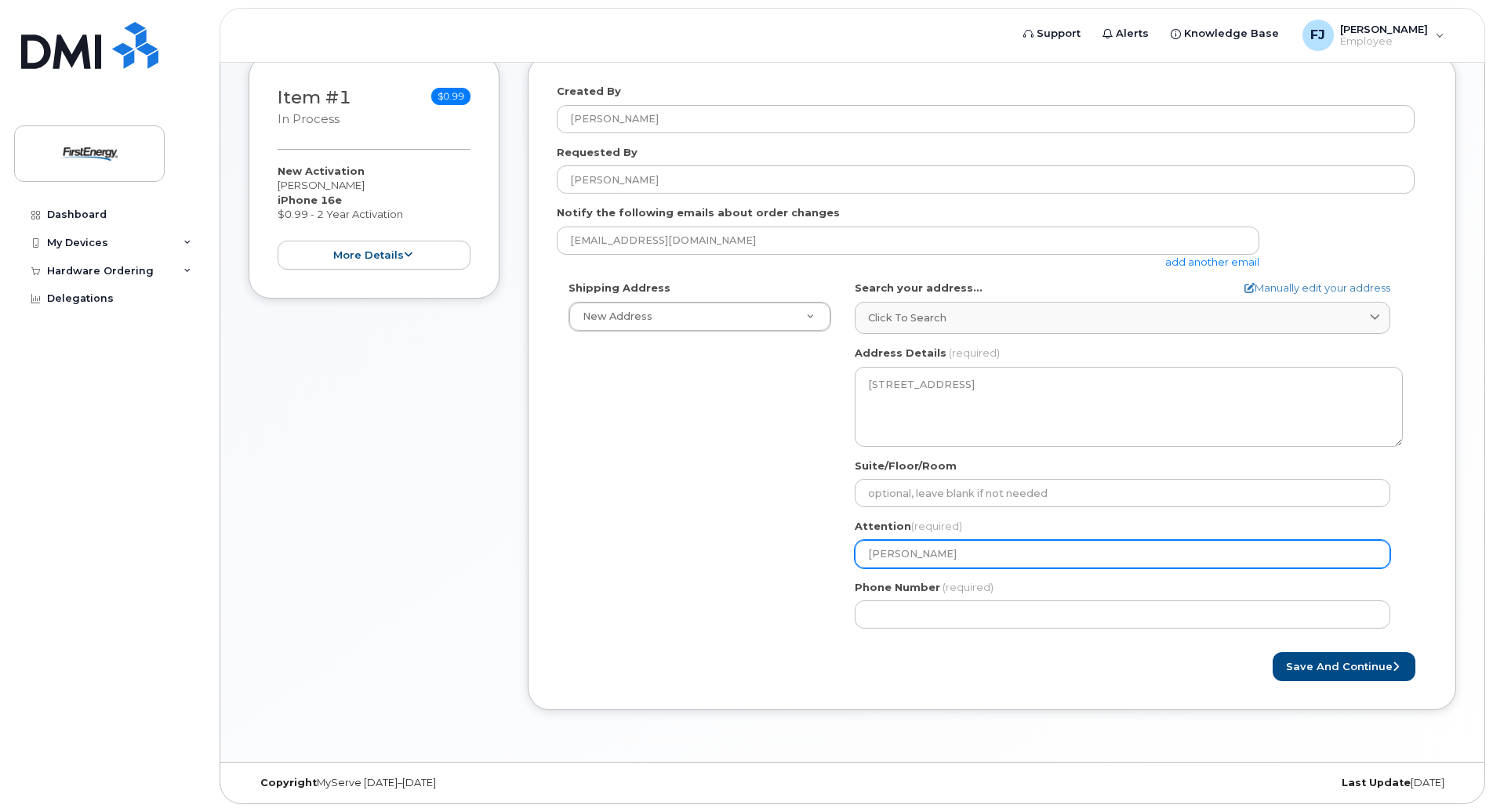
type input "Jaso"
select select
type input "Jason"
select select
type input "Jason M"
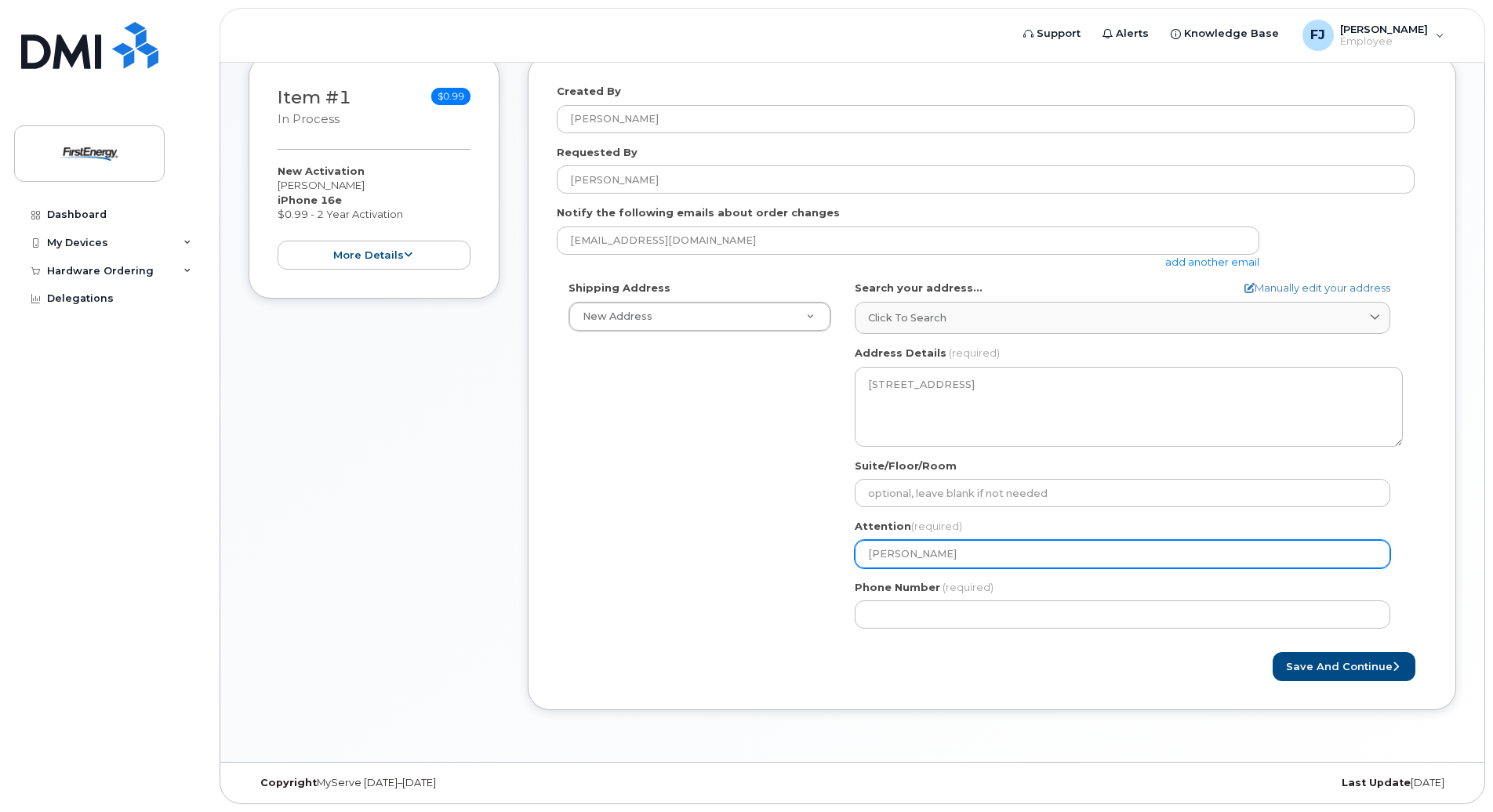
select select
type input "Jason M F"
select select
type input "Jason M Fa"
select select
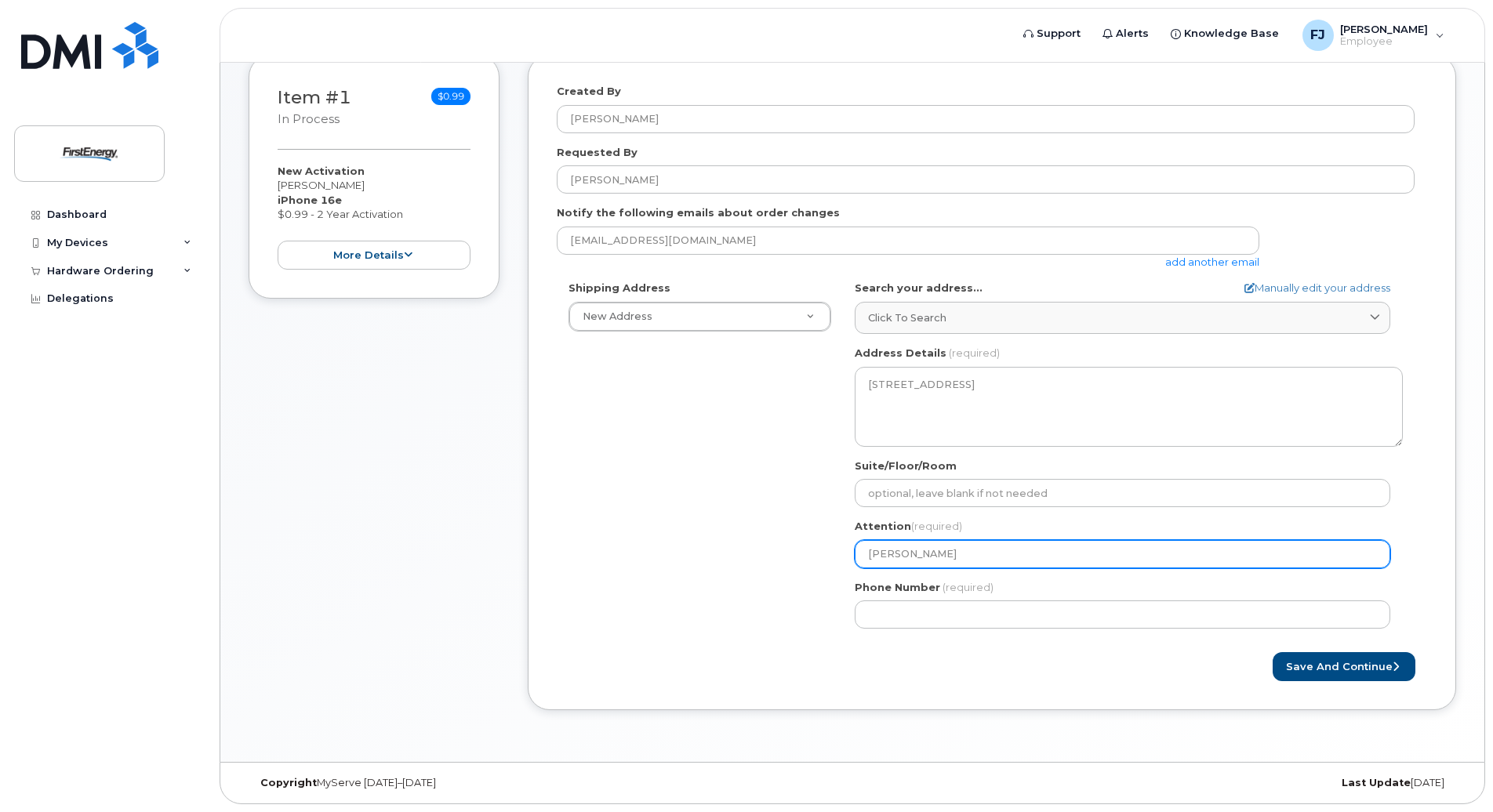
type input "Jason M Fab"
select select
type input "Jason M Fabe"
select select
type input "Jason M Faber"
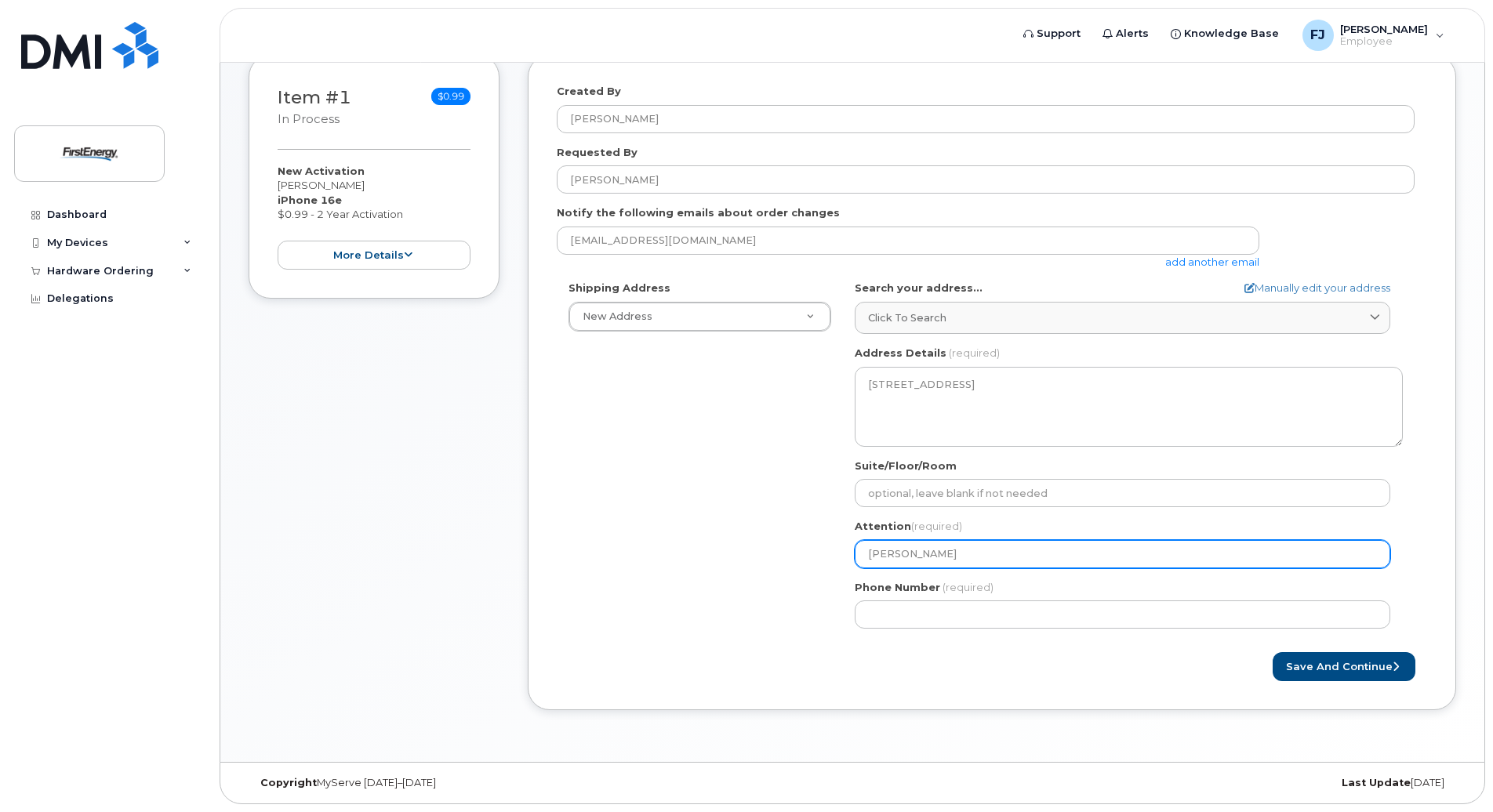
select select
type input "Jason M Fabery"
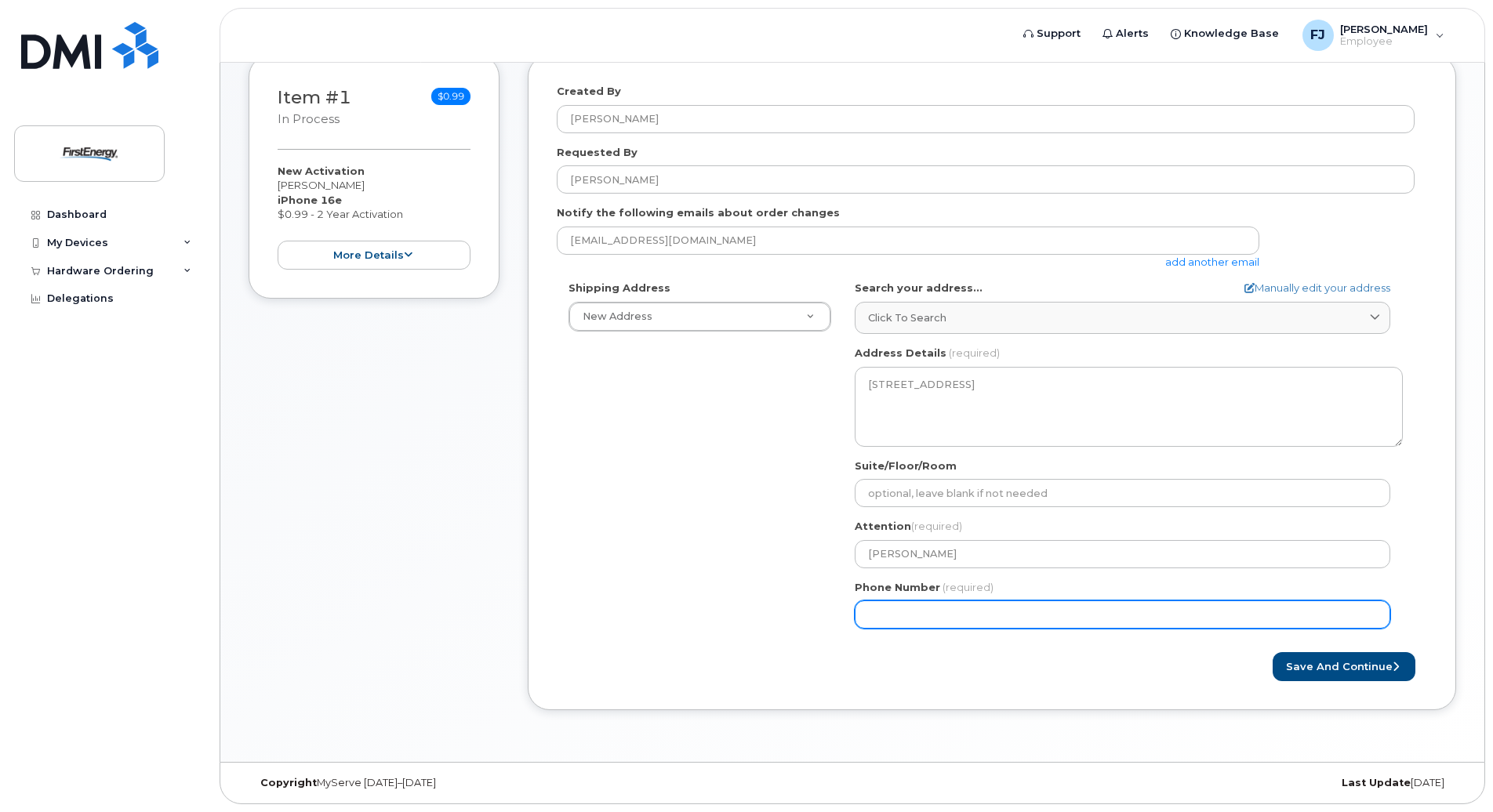
click at [1067, 616] on input "Phone Number" at bounding box center [1122, 615] width 535 height 28
type input "724"
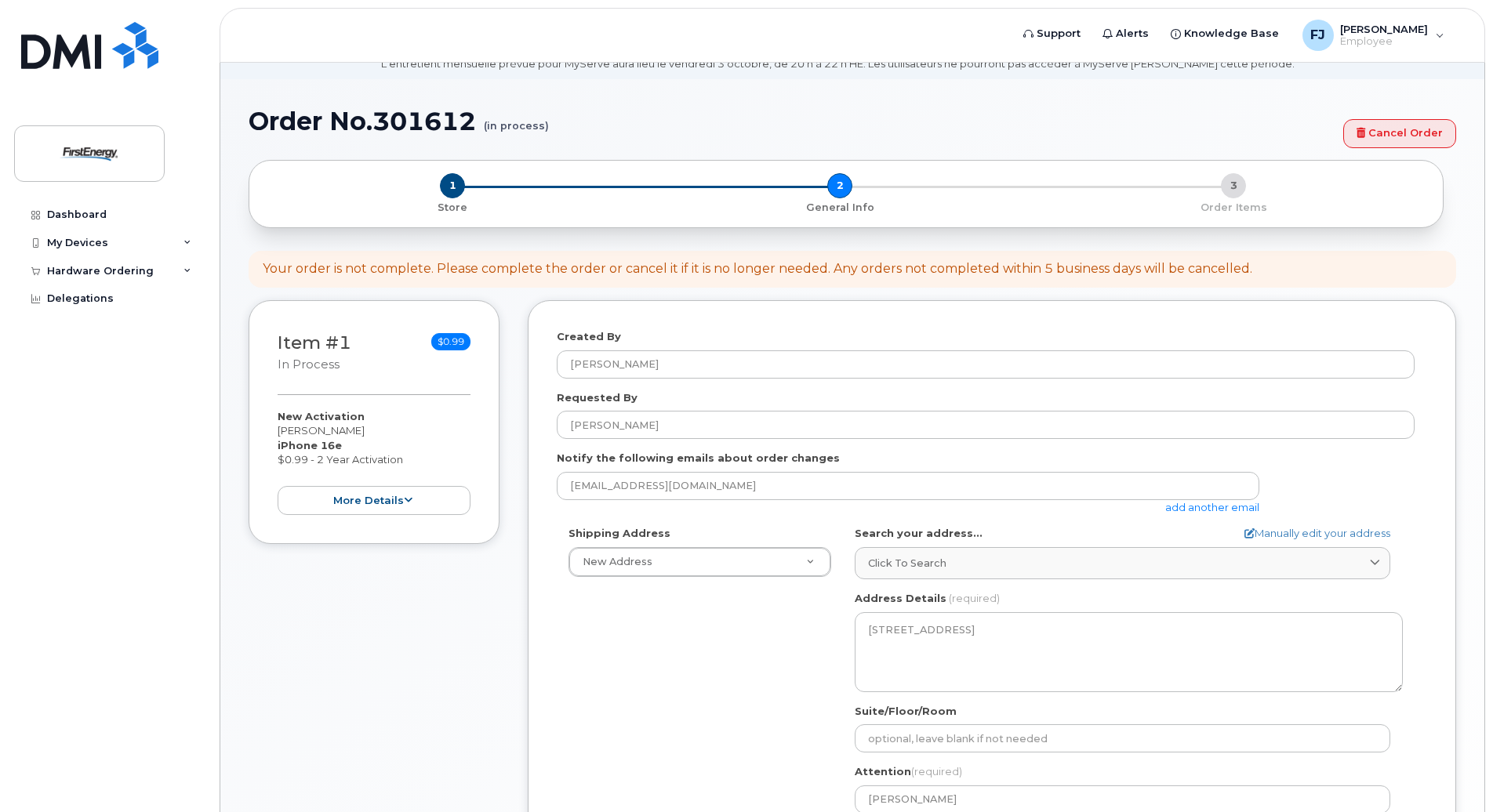
scroll to position [0, 0]
